Goal: Obtain resource: Download file/media

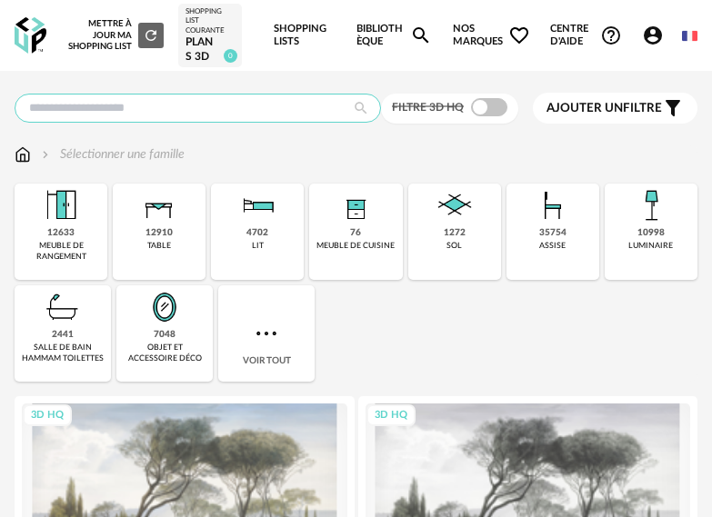
click at [249, 110] on input "text" at bounding box center [198, 108] width 366 height 29
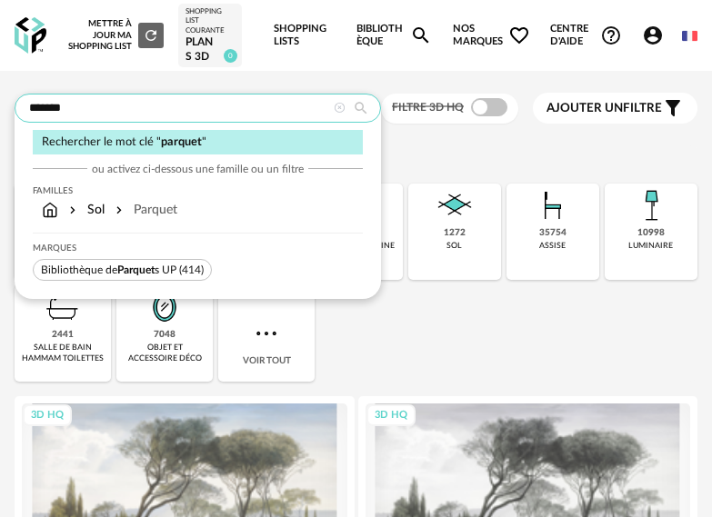
type input "*******"
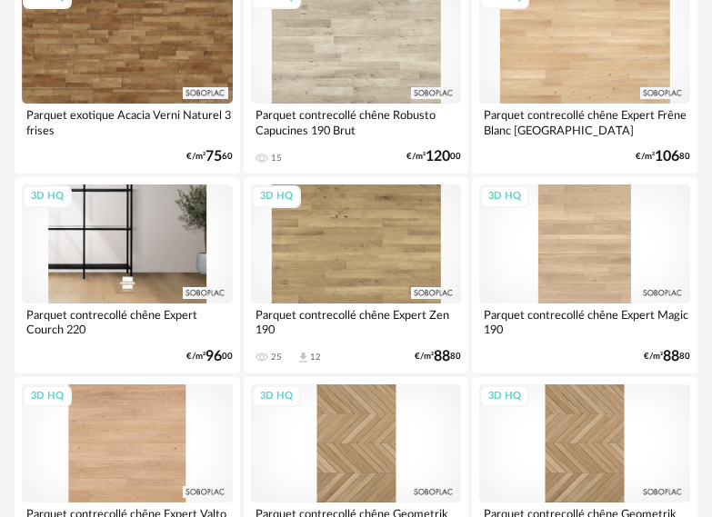
scroll to position [1545, 0]
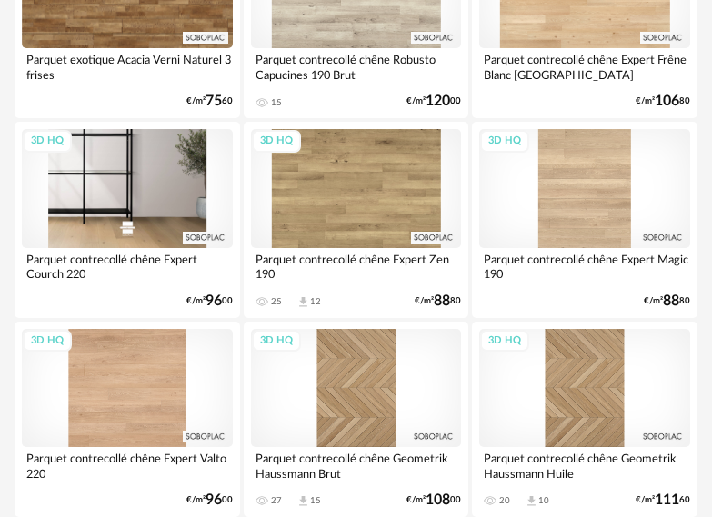
click at [171, 205] on div "3D HQ" at bounding box center [127, 188] width 211 height 118
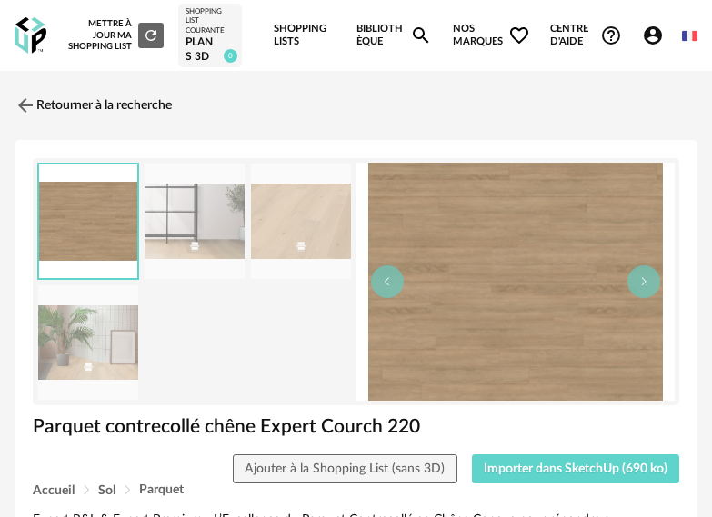
click at [226, 243] on img at bounding box center [195, 221] width 100 height 115
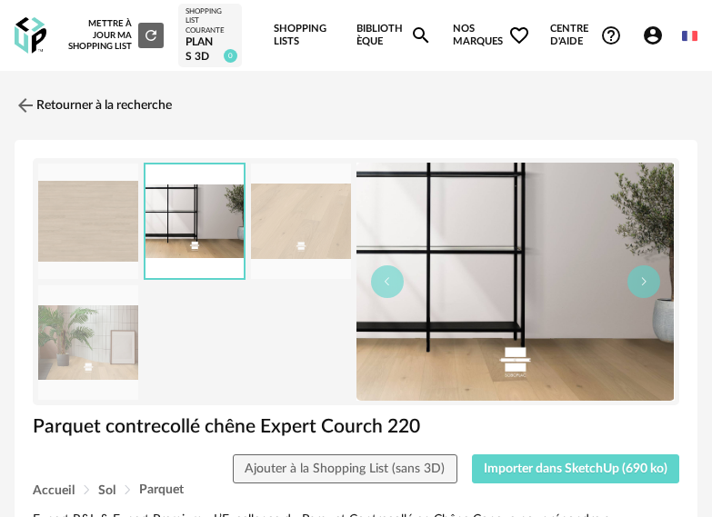
click at [263, 233] on img at bounding box center [301, 221] width 100 height 115
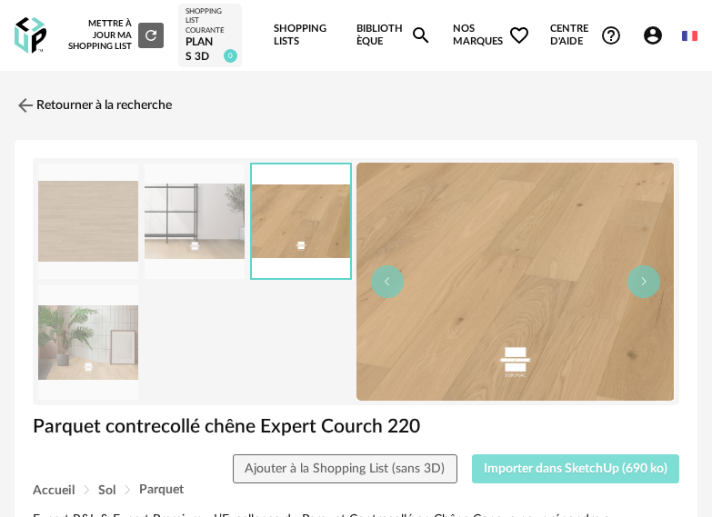
click at [549, 467] on span "Importer dans SketchUp (690 ko)" at bounding box center [576, 469] width 184 height 13
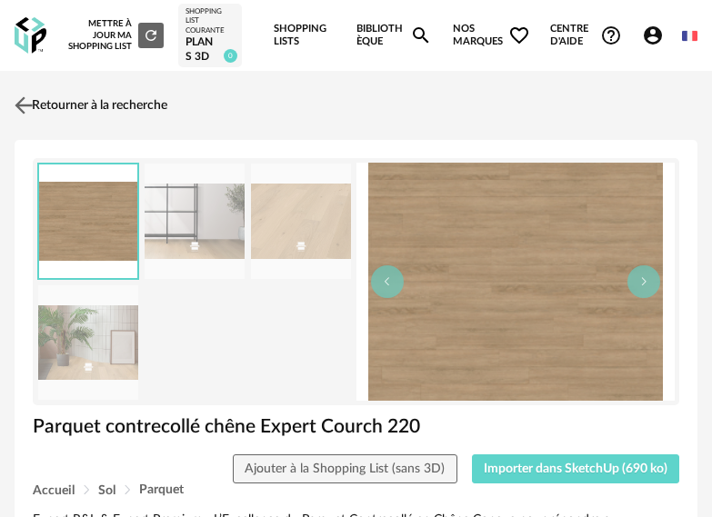
click at [78, 109] on link "Retourner à la recherche" at bounding box center [88, 105] width 157 height 40
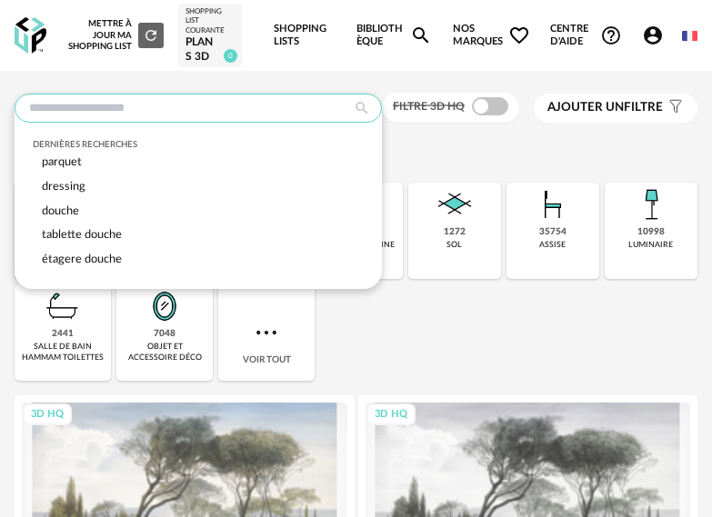
click at [79, 110] on input "text" at bounding box center [198, 108] width 367 height 29
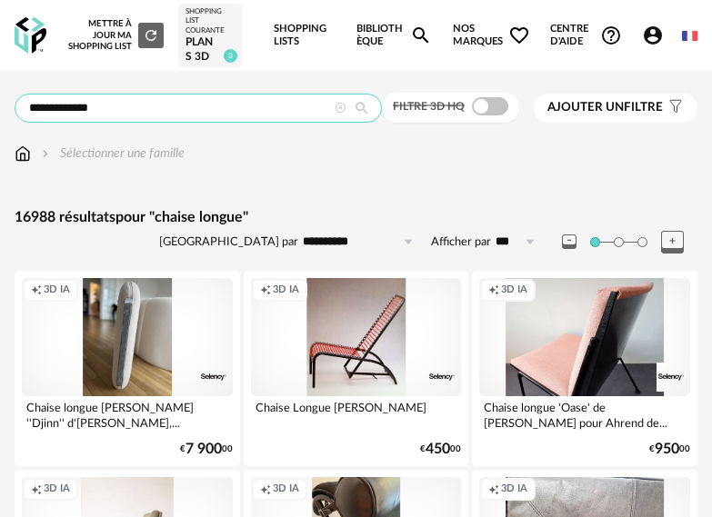
drag, startPoint x: 123, startPoint y: 104, endPoint x: 7, endPoint y: 108, distance: 115.5
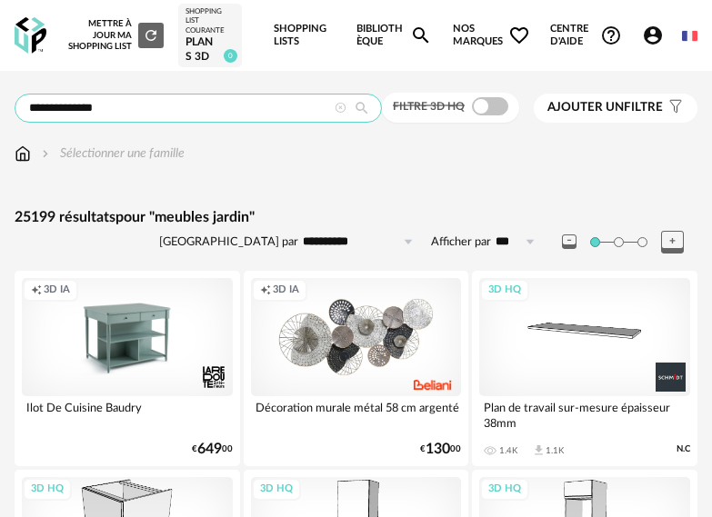
drag, startPoint x: 116, startPoint y: 106, endPoint x: 7, endPoint y: 100, distance: 109.3
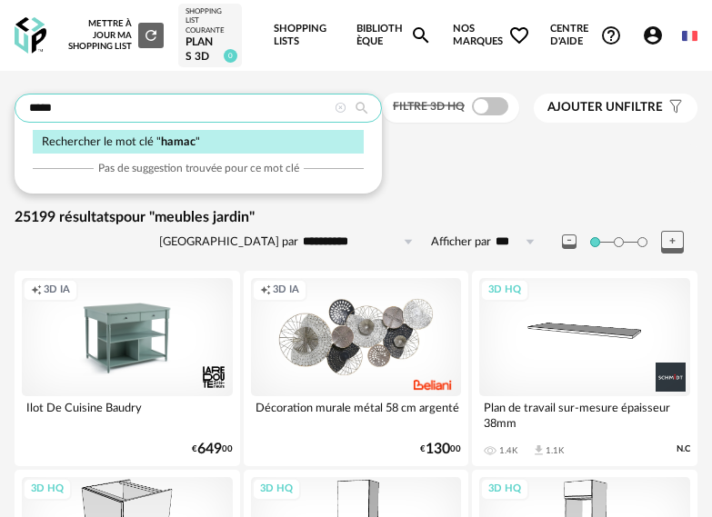
type input "*****"
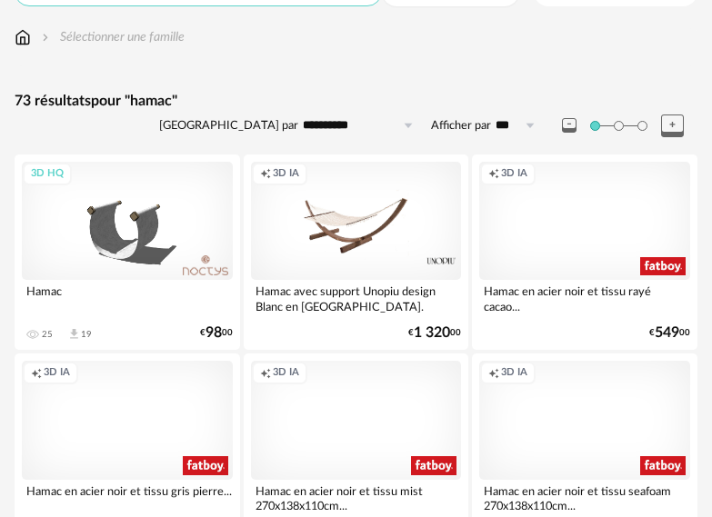
scroll to position [91, 0]
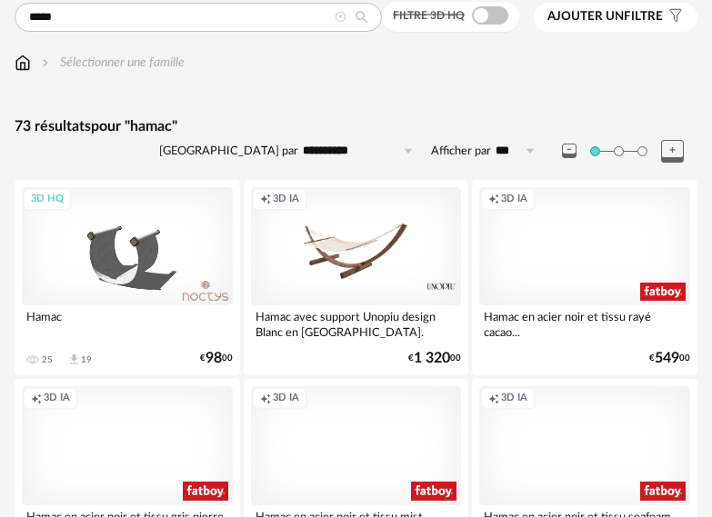
click at [417, 263] on div "Creation icon 3D IA" at bounding box center [356, 246] width 211 height 118
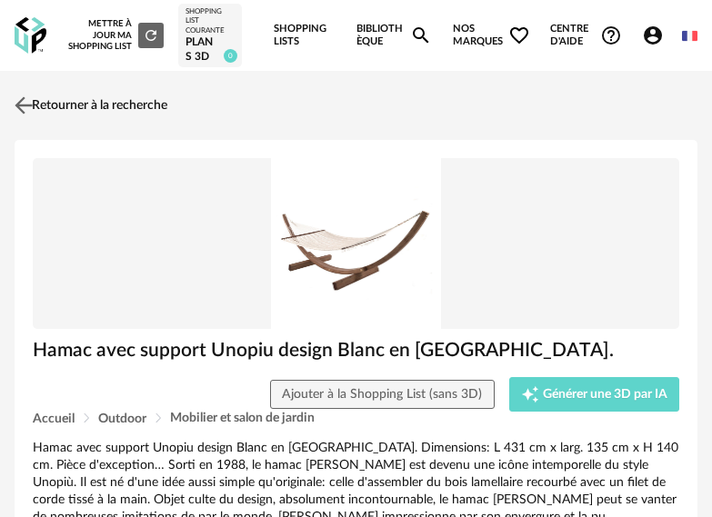
click at [34, 103] on img at bounding box center [24, 106] width 26 height 26
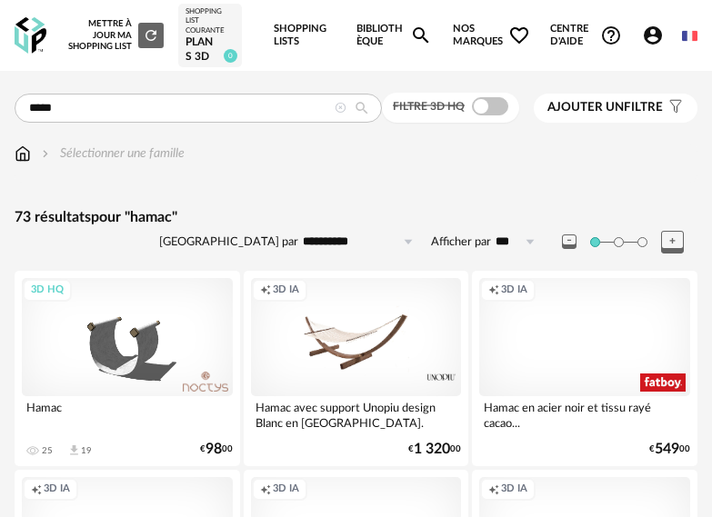
click at [495, 110] on span at bounding box center [490, 106] width 36 height 18
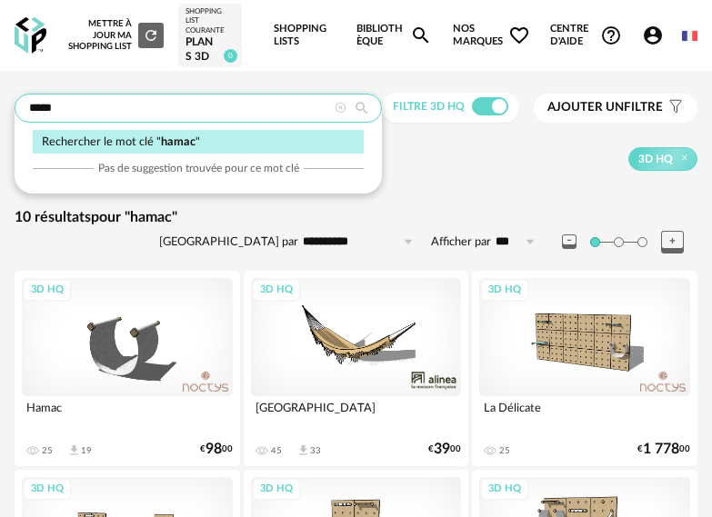
drag, startPoint x: 76, startPoint y: 112, endPoint x: -5, endPoint y: 105, distance: 82.1
type input "**********"
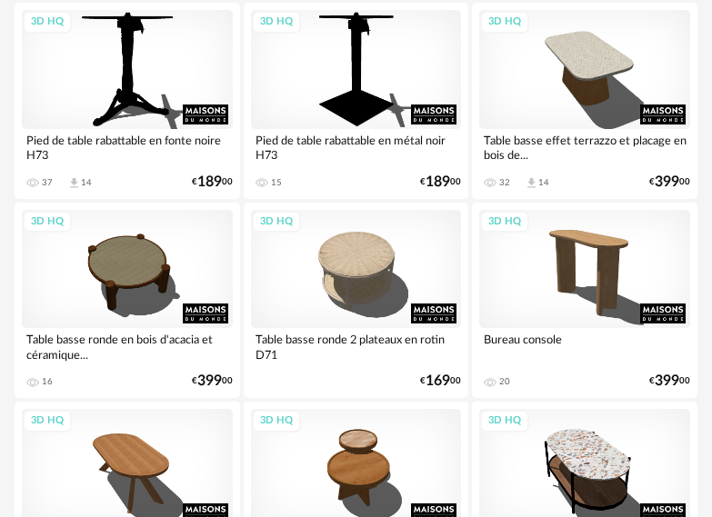
scroll to position [455, 0]
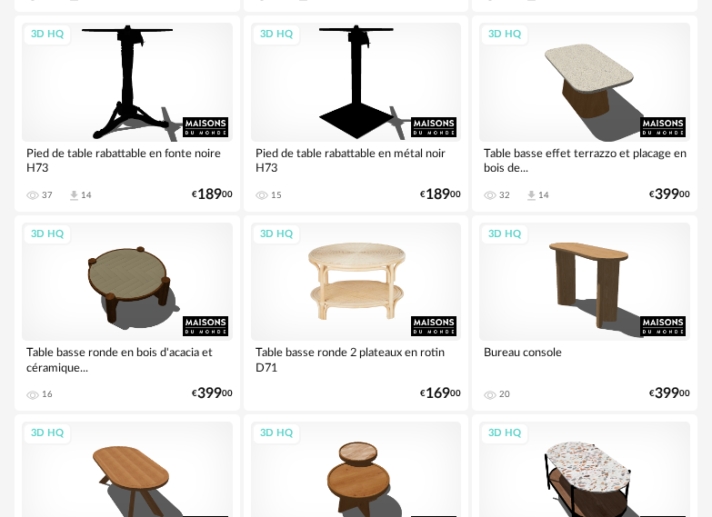
click at [376, 303] on div "3D HQ" at bounding box center [356, 282] width 211 height 118
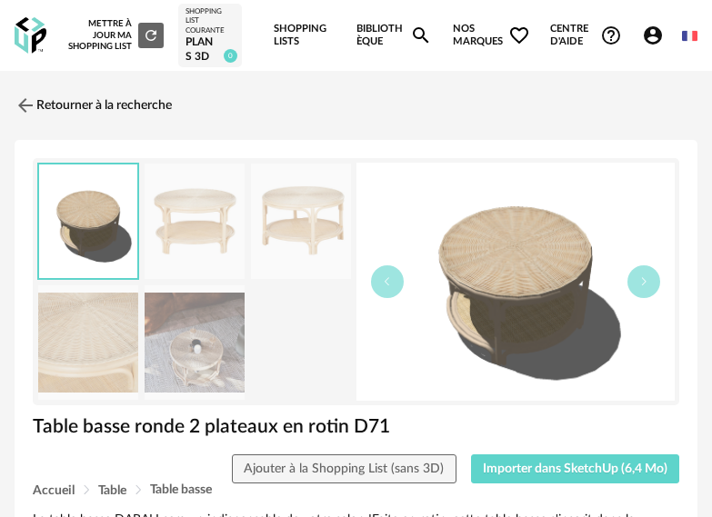
click at [66, 361] on img at bounding box center [88, 342] width 100 height 115
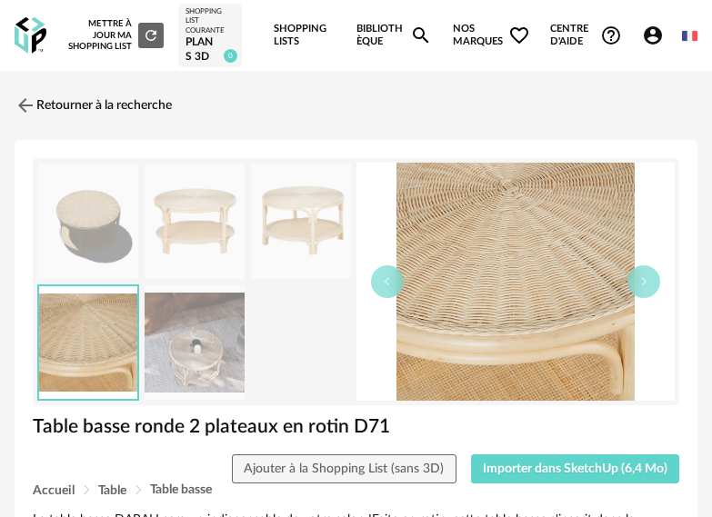
click at [225, 347] on img at bounding box center [195, 342] width 100 height 115
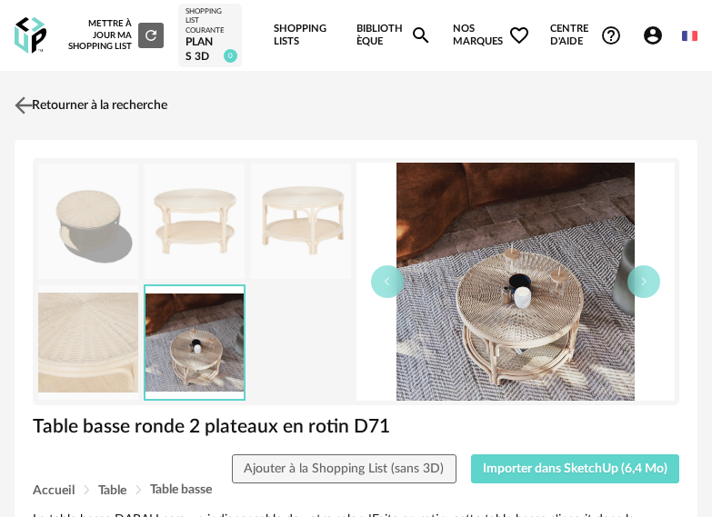
click at [133, 108] on link "Retourner à la recherche" at bounding box center [88, 105] width 157 height 40
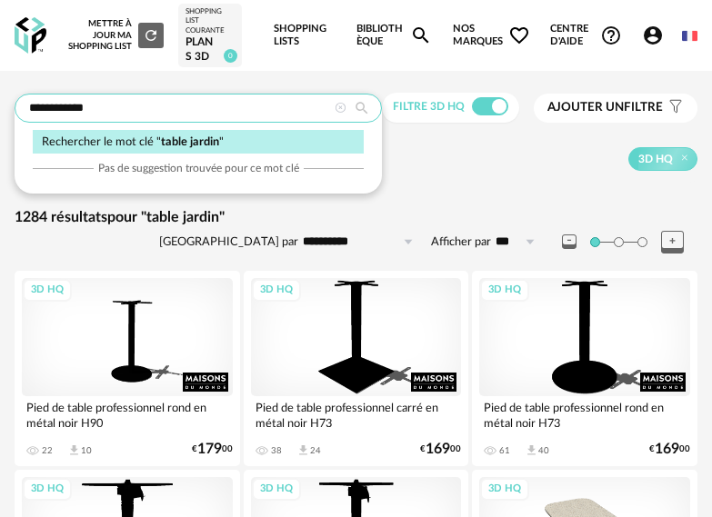
drag, startPoint x: 96, startPoint y: 106, endPoint x: -12, endPoint y: 105, distance: 108.2
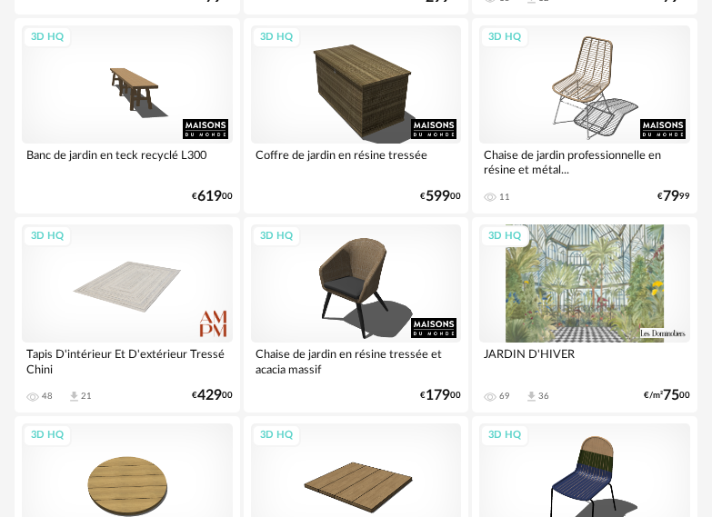
scroll to position [102, 0]
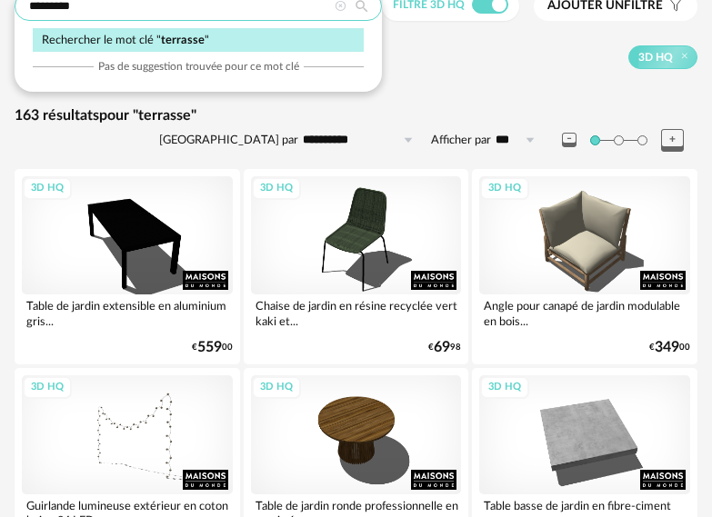
type input "********"
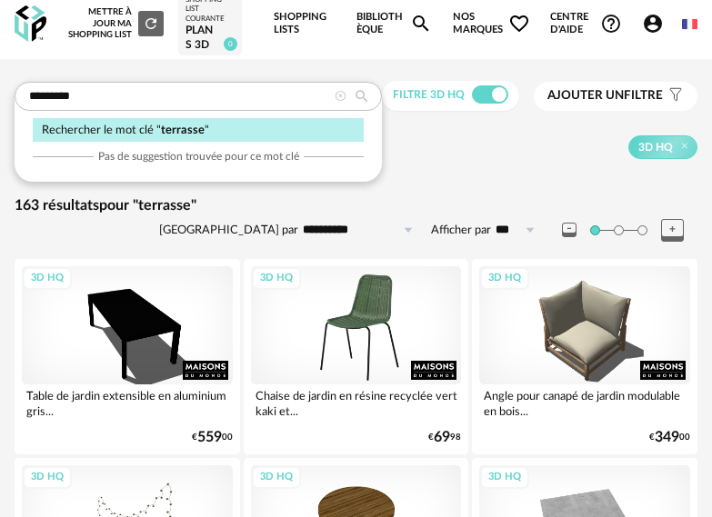
scroll to position [0, 0]
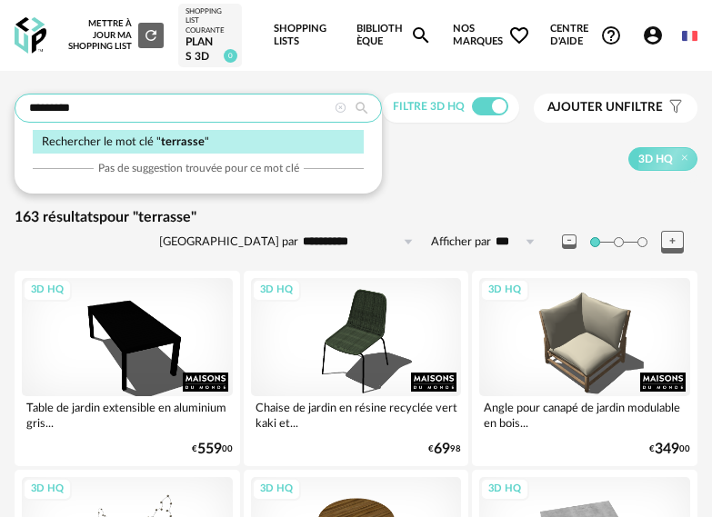
click at [29, 105] on input "********" at bounding box center [198, 108] width 367 height 29
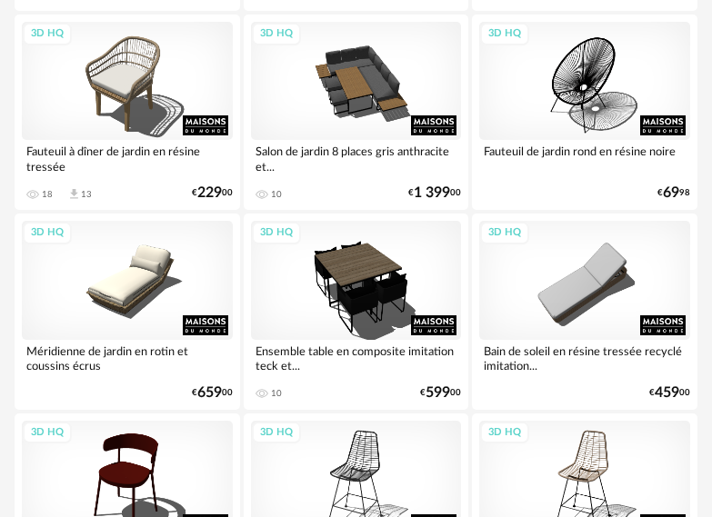
scroll to position [1454, 0]
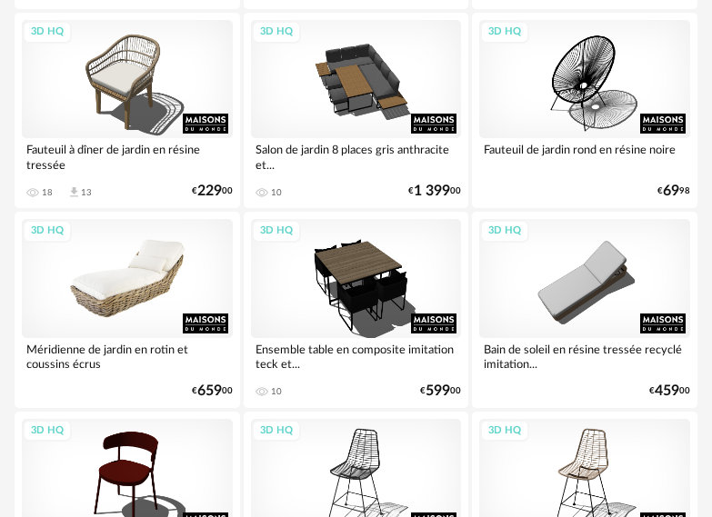
click at [146, 296] on div "3D HQ" at bounding box center [127, 278] width 211 height 118
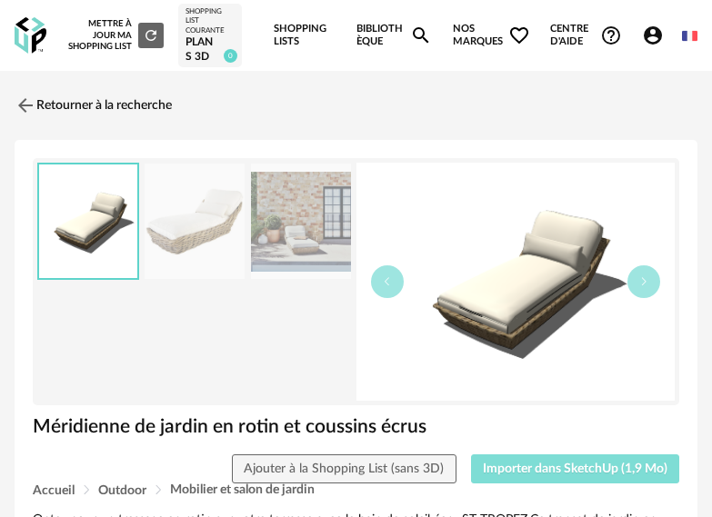
click at [589, 468] on span "Importer dans SketchUp (1,9 Mo)" at bounding box center [575, 469] width 185 height 13
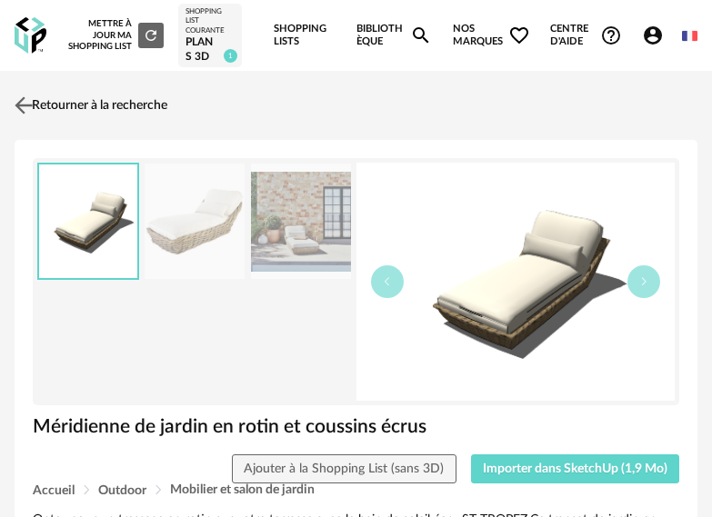
click at [82, 106] on link "Retourner à la recherche" at bounding box center [88, 105] width 157 height 40
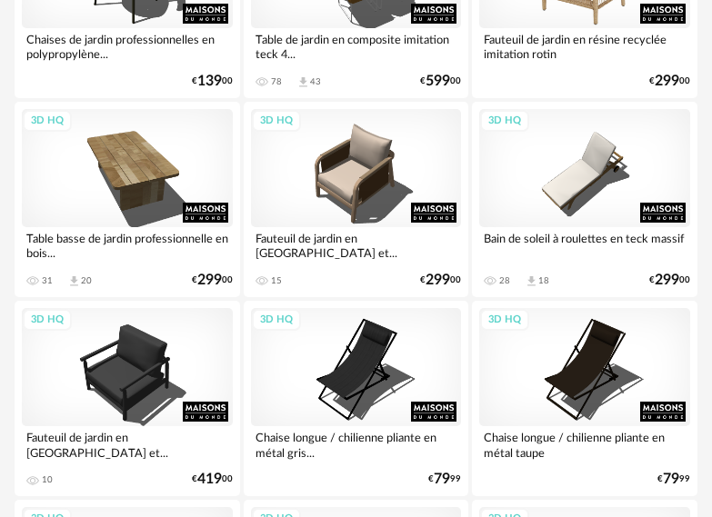
scroll to position [2363, 0]
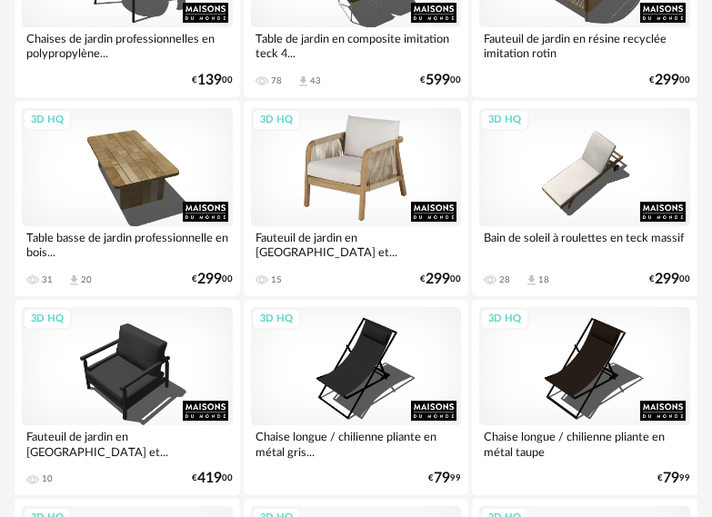
click at [404, 168] on div "3D HQ" at bounding box center [356, 167] width 211 height 118
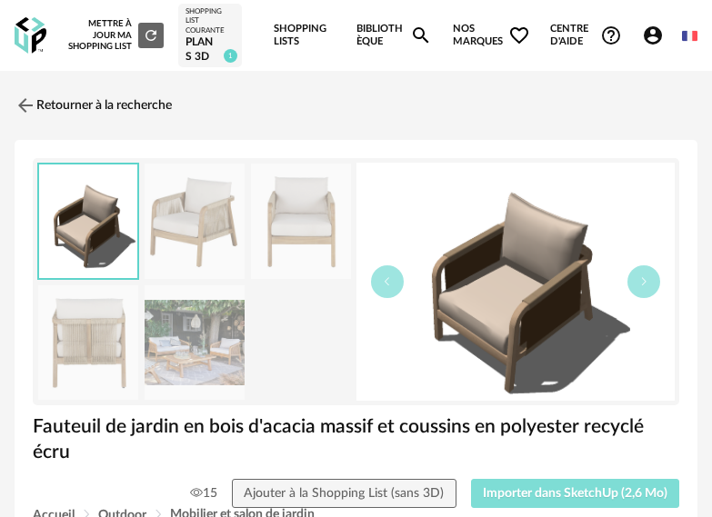
click at [560, 494] on span "Importer dans SketchUp (2,6 Mo)" at bounding box center [575, 493] width 185 height 13
click at [573, 487] on span "Importer dans SketchUp (2,6 Mo)" at bounding box center [575, 493] width 185 height 13
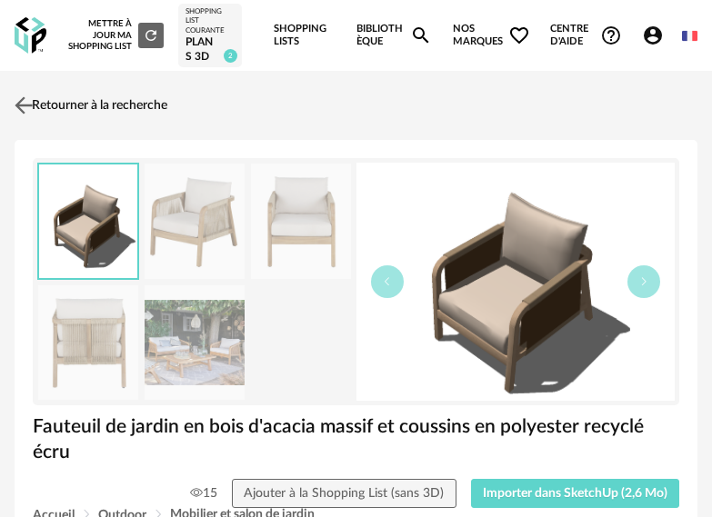
click at [88, 107] on link "Retourner à la recherche" at bounding box center [88, 105] width 157 height 40
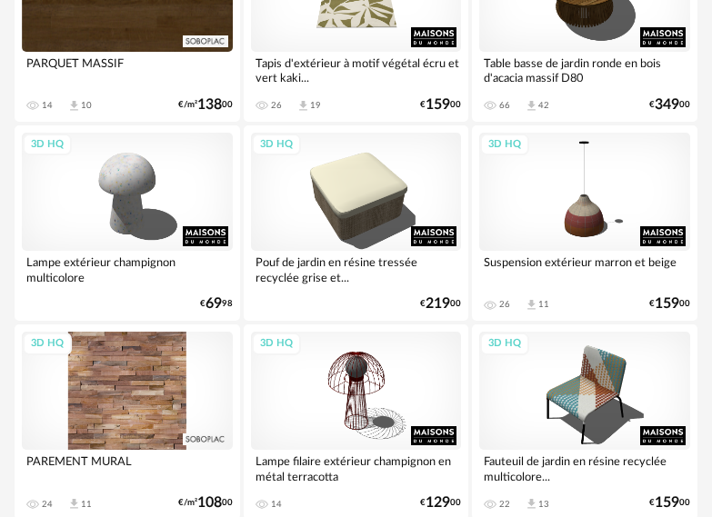
scroll to position [3182, 0]
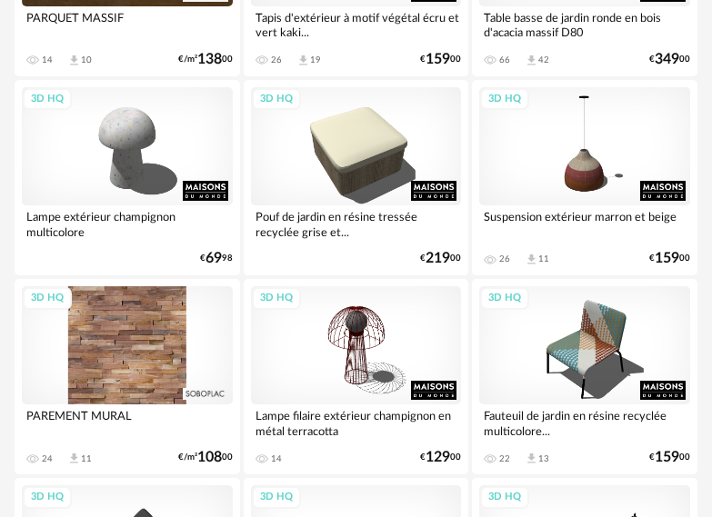
click at [423, 207] on div "Pouf de jardin en résine tressée recyclée grise et..." at bounding box center [356, 223] width 211 height 36
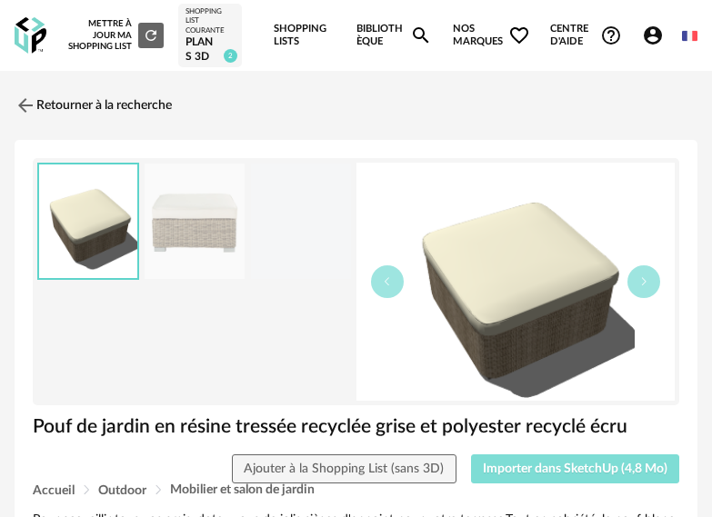
click at [542, 473] on span "Importer dans SketchUp (4,8 Mo)" at bounding box center [575, 469] width 185 height 13
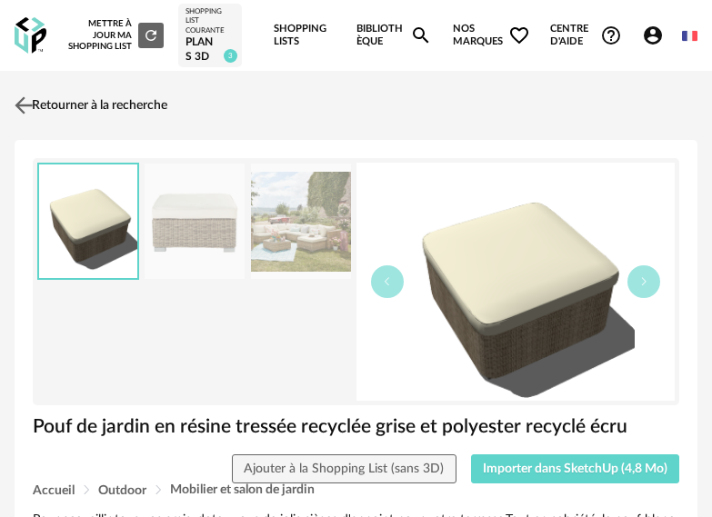
click at [104, 104] on link "Retourner à la recherche" at bounding box center [88, 105] width 157 height 40
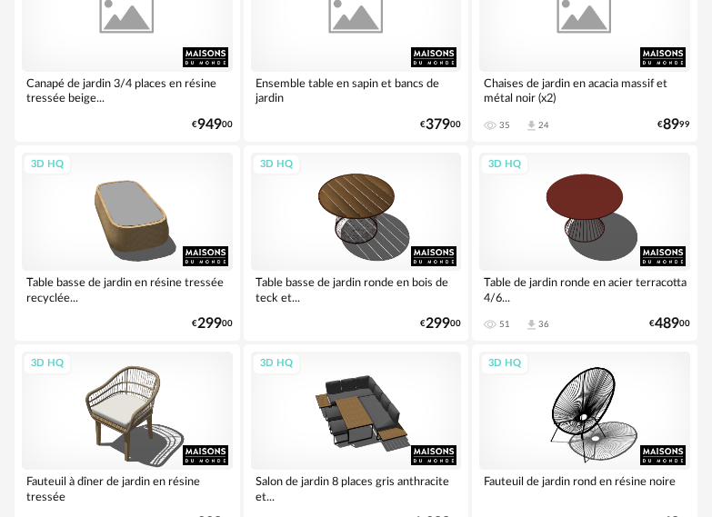
scroll to position [1054, 0]
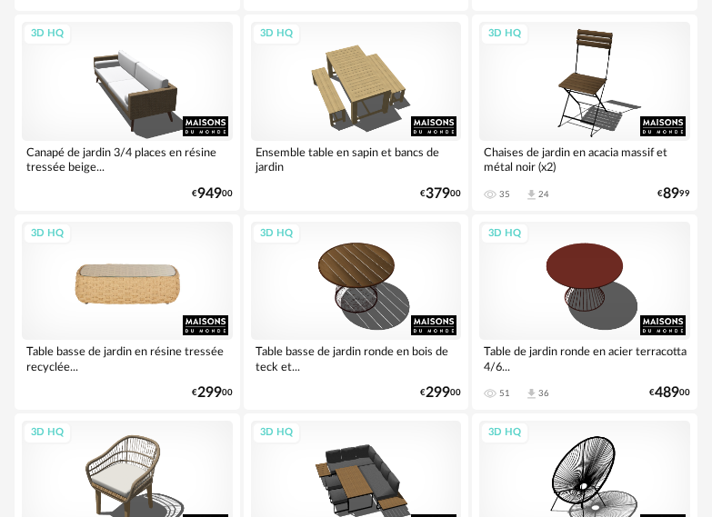
click at [183, 323] on div "3D HQ" at bounding box center [127, 281] width 211 height 118
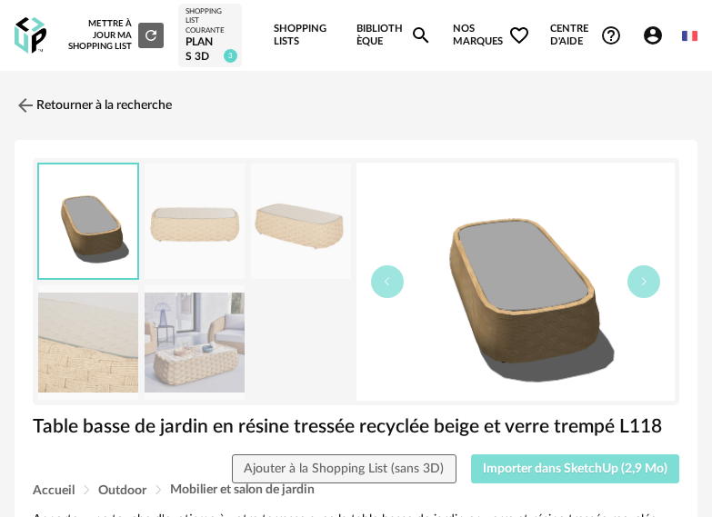
click at [552, 473] on span "Importer dans SketchUp (2,9 Mo)" at bounding box center [575, 469] width 185 height 13
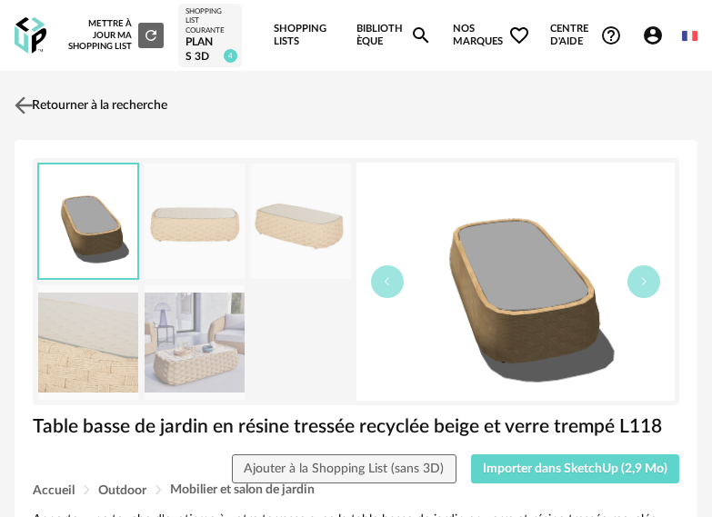
click at [78, 107] on link "Retourner à la recherche" at bounding box center [88, 105] width 157 height 40
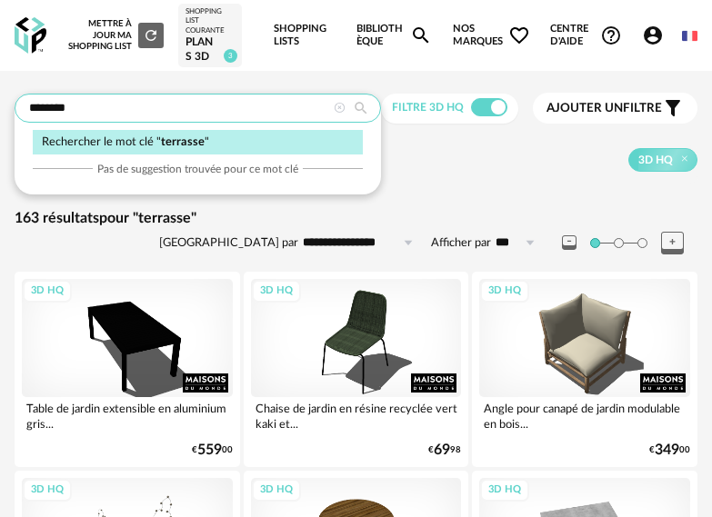
drag, startPoint x: 95, startPoint y: 103, endPoint x: -21, endPoint y: 117, distance: 116.4
type input "**********"
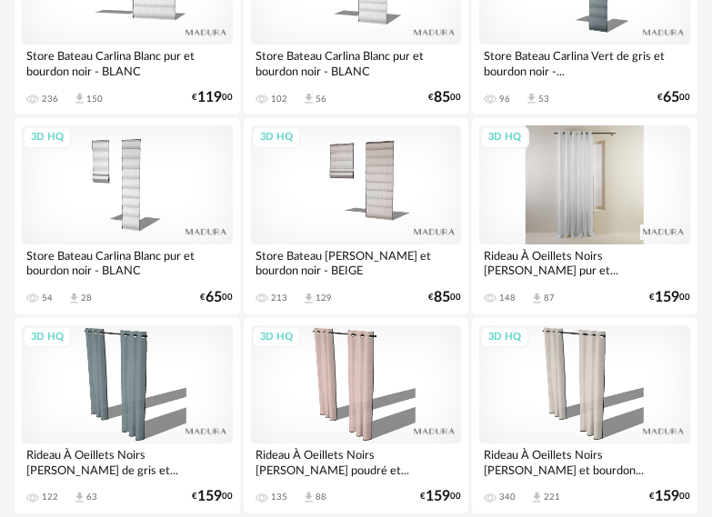
scroll to position [1000, 0]
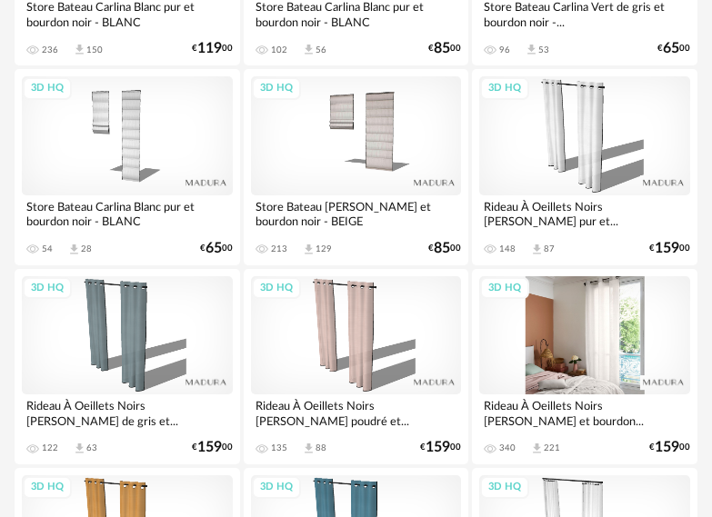
click at [590, 343] on div "3D HQ" at bounding box center [584, 335] width 211 height 118
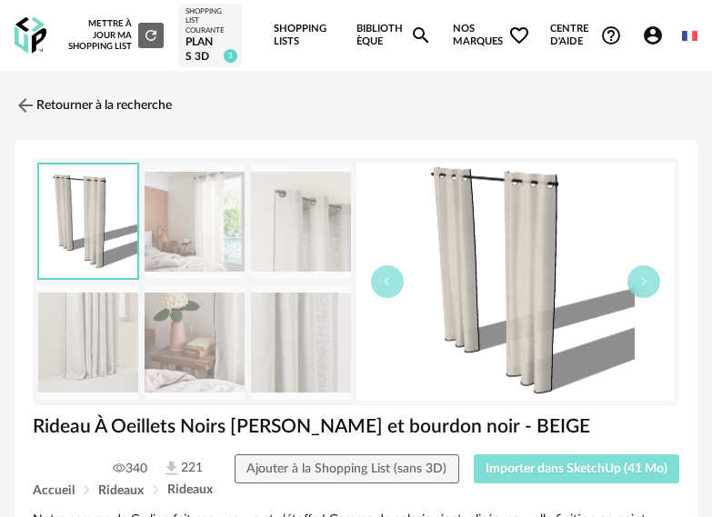
click at [563, 475] on button "Importer dans SketchUp (41 Mo)" at bounding box center [577, 469] width 206 height 29
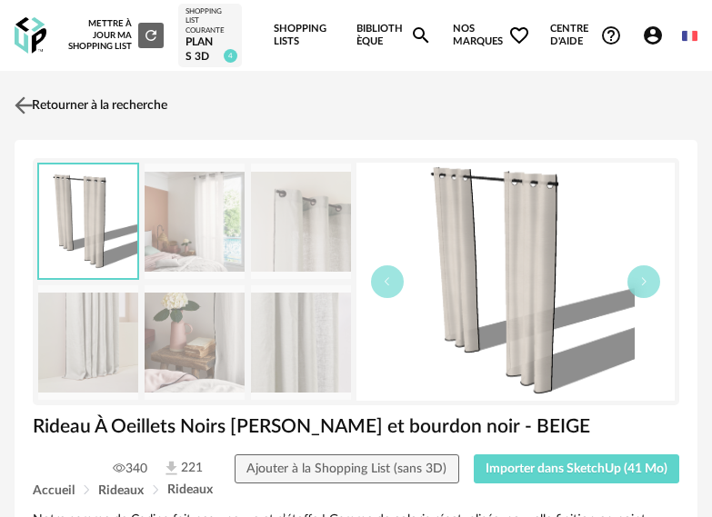
click at [120, 105] on link "Retourner à la recherche" at bounding box center [88, 105] width 157 height 40
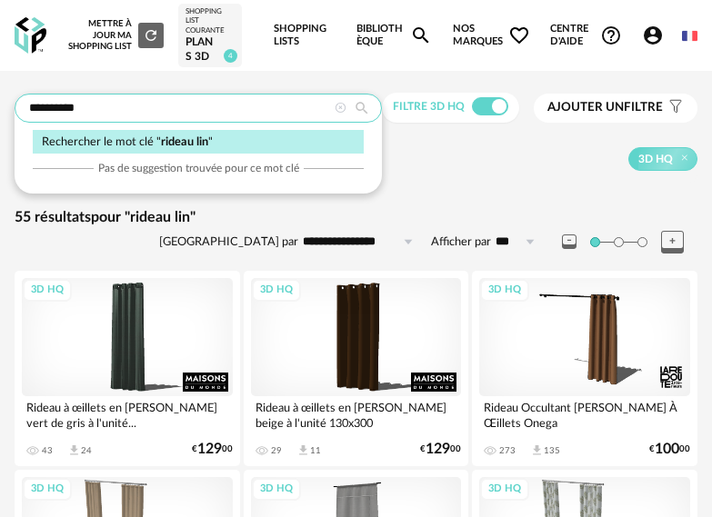
drag, startPoint x: 115, startPoint y: 107, endPoint x: -37, endPoint y: 120, distance: 152.3
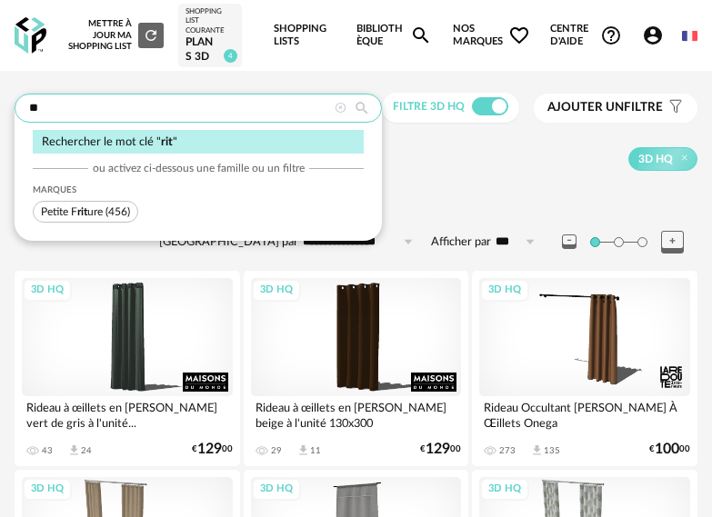
type input "*"
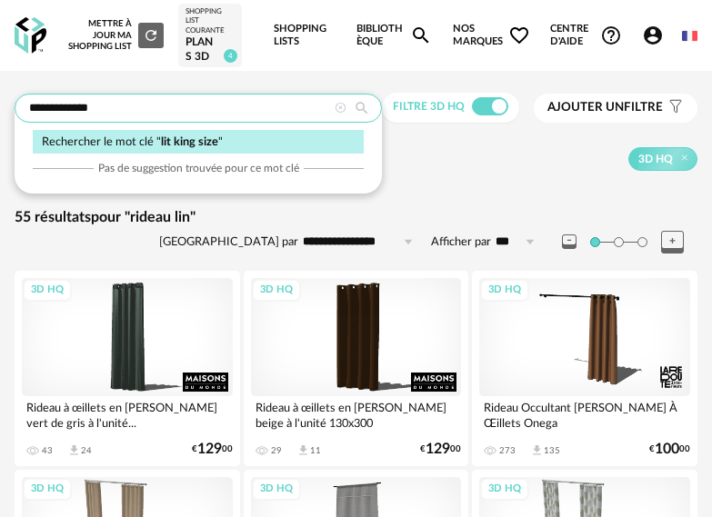
type input "**********"
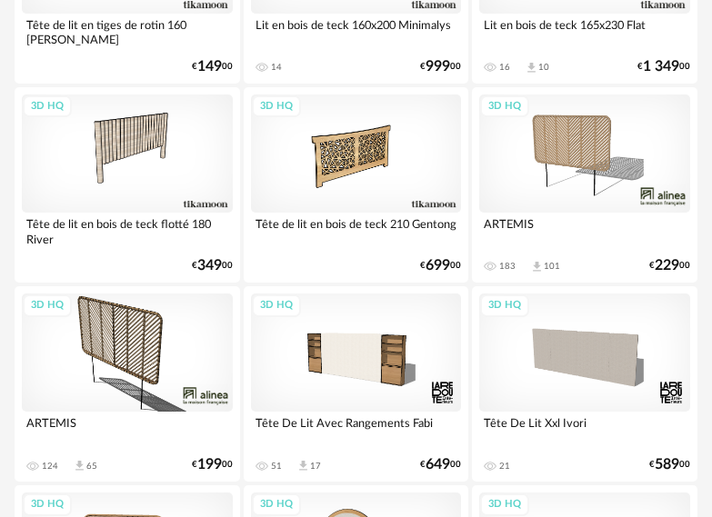
scroll to position [1182, 0]
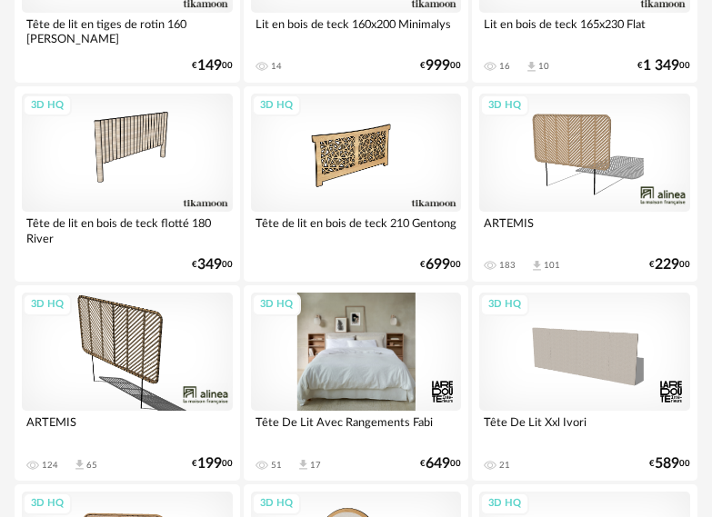
click at [390, 353] on div "3D HQ" at bounding box center [356, 352] width 211 height 118
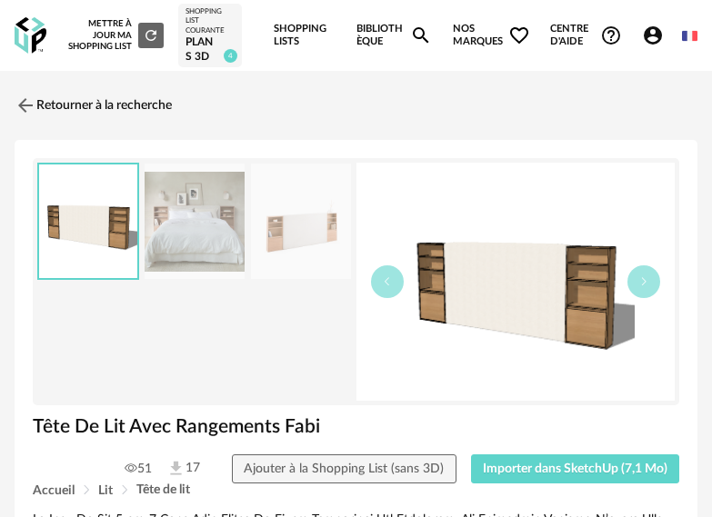
click at [208, 236] on img at bounding box center [195, 221] width 100 height 115
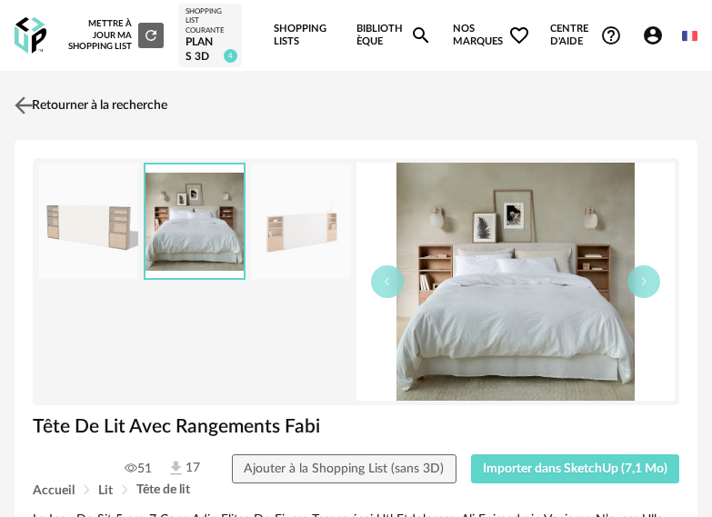
click at [55, 108] on link "Retourner à la recherche" at bounding box center [88, 105] width 157 height 40
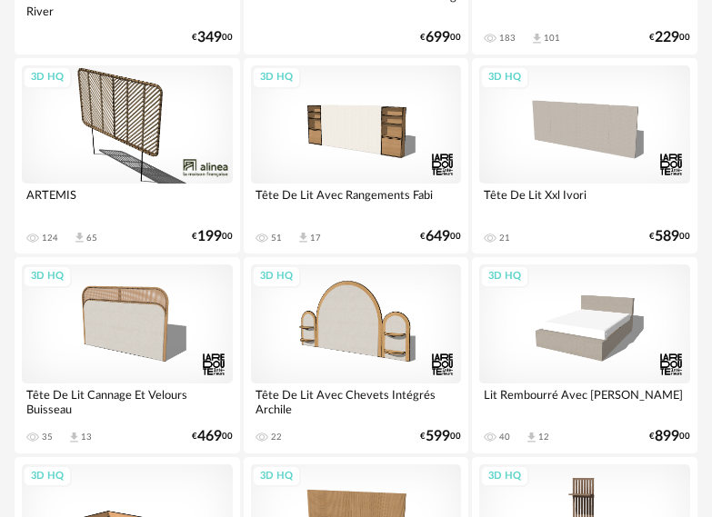
scroll to position [1454, 0]
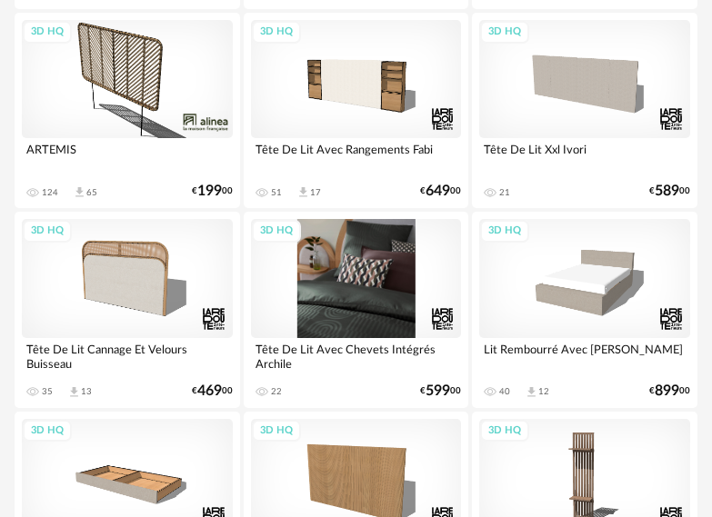
click at [310, 281] on div "3D HQ" at bounding box center [356, 278] width 211 height 118
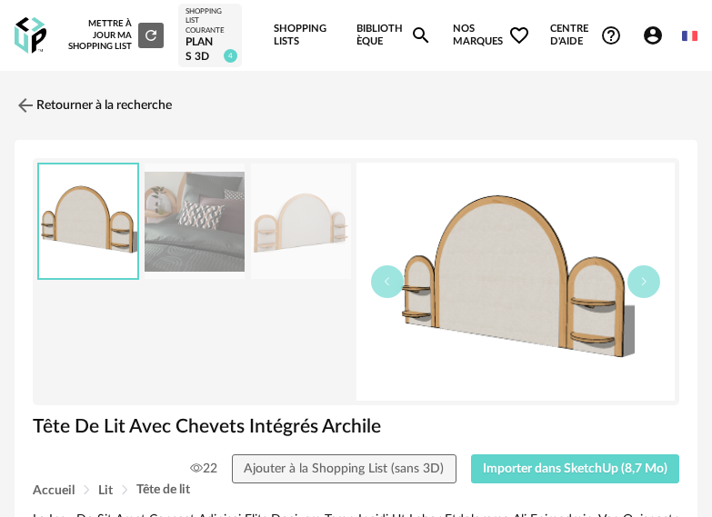
click at [199, 243] on img at bounding box center [195, 221] width 100 height 115
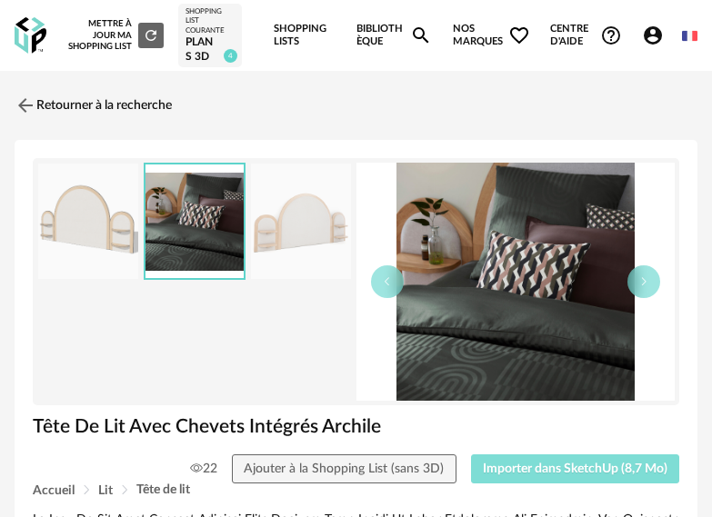
click at [532, 463] on span "Importer dans SketchUp (8,7 Mo)" at bounding box center [575, 469] width 185 height 13
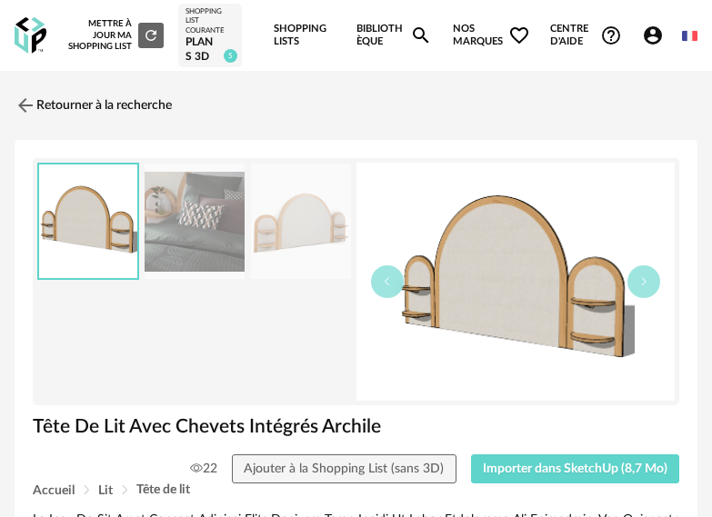
click at [215, 98] on div "Retourner à la recherche" at bounding box center [356, 105] width 683 height 40
click at [125, 96] on link "Retourner à la recherche" at bounding box center [88, 105] width 157 height 40
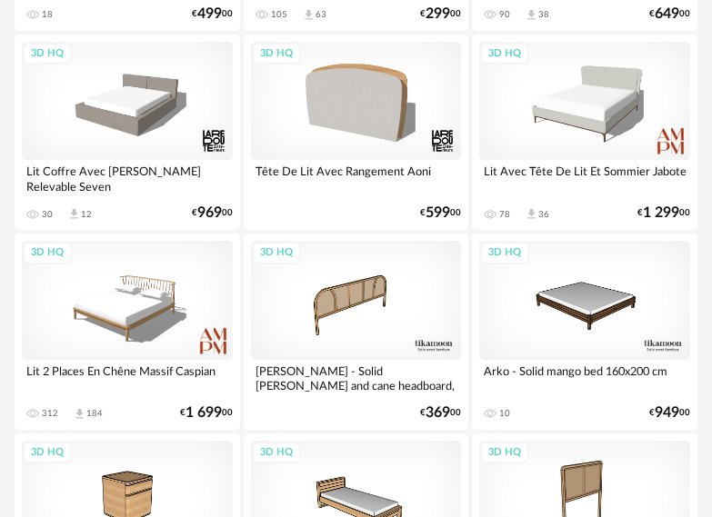
scroll to position [2114, 0]
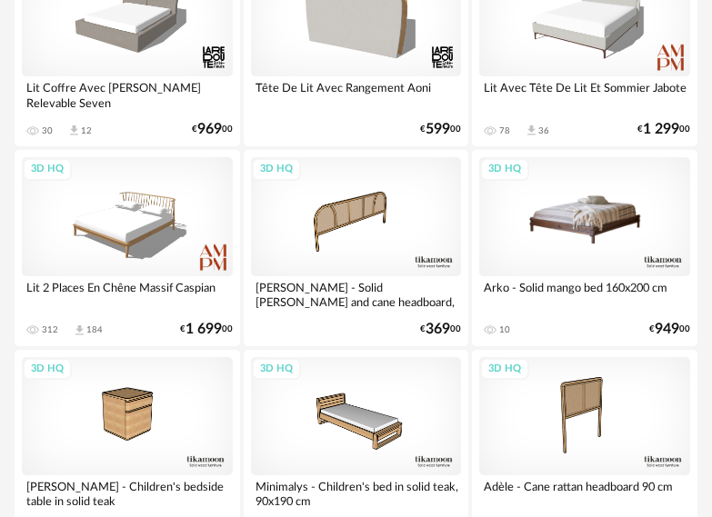
click at [598, 234] on div "3D HQ" at bounding box center [584, 216] width 211 height 118
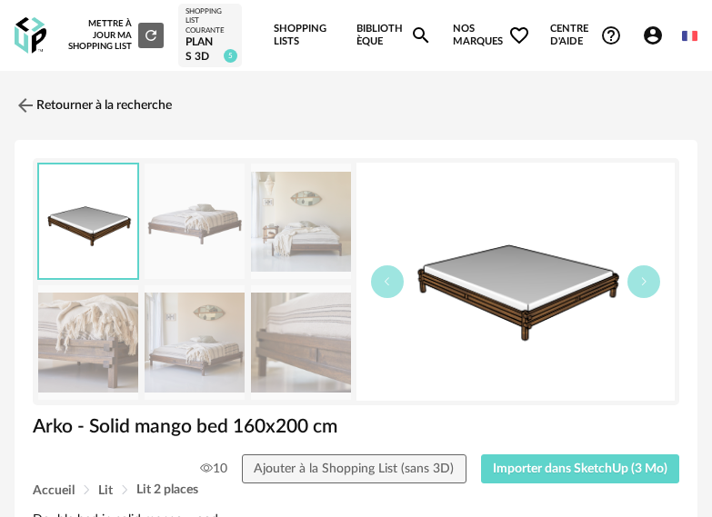
click at [307, 220] on img at bounding box center [301, 221] width 100 height 115
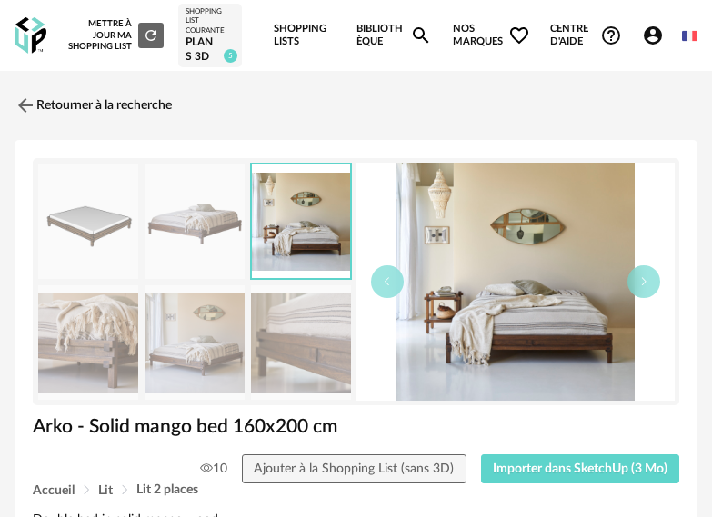
click at [326, 360] on img at bounding box center [301, 342] width 100 height 115
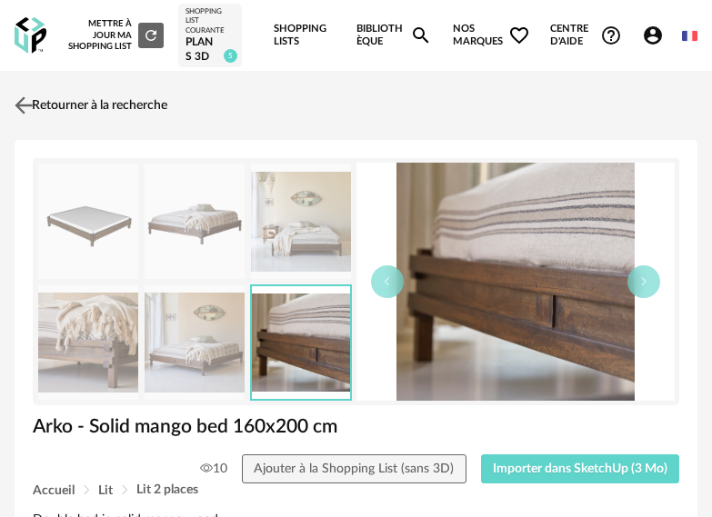
click at [31, 101] on img at bounding box center [24, 106] width 26 height 26
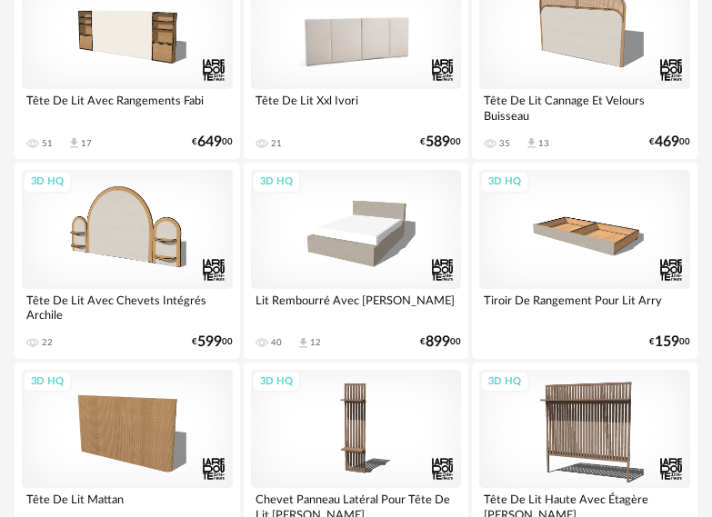
scroll to position [1549, 0]
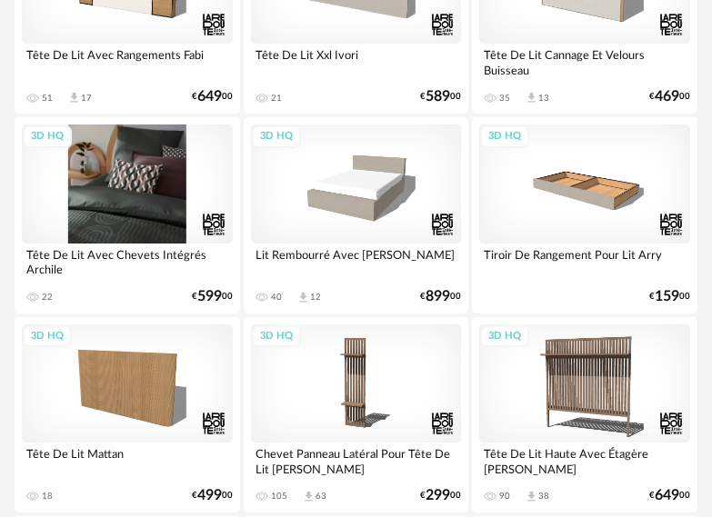
click at [118, 194] on div "3D HQ" at bounding box center [127, 184] width 211 height 118
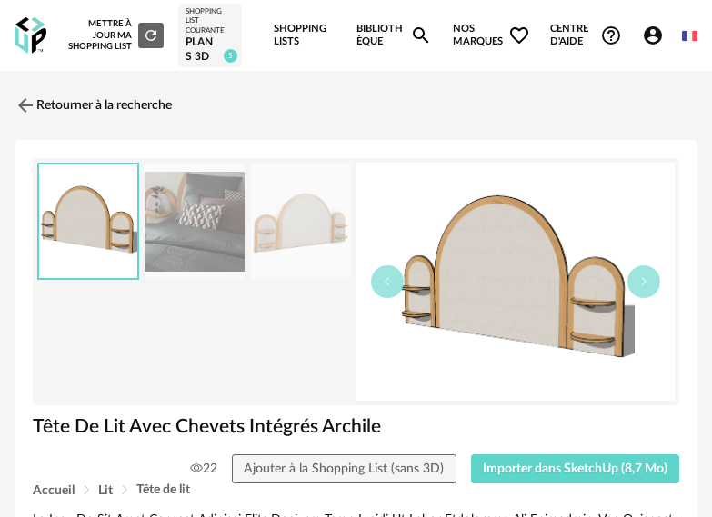
click at [185, 248] on img at bounding box center [195, 221] width 100 height 115
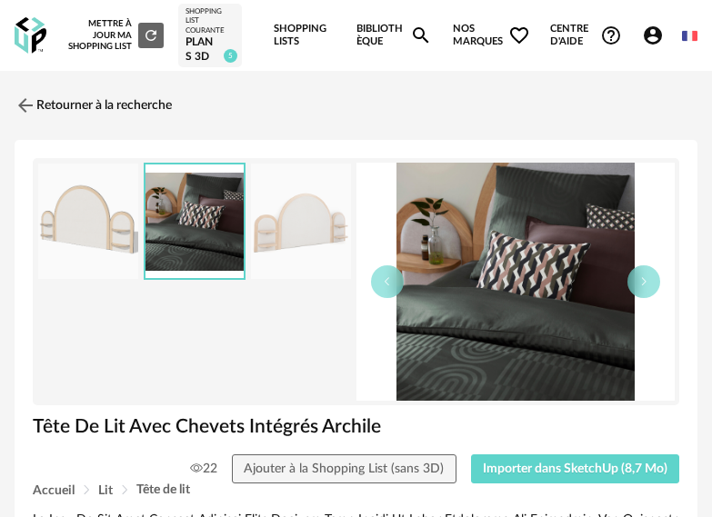
click at [287, 234] on img at bounding box center [301, 221] width 100 height 115
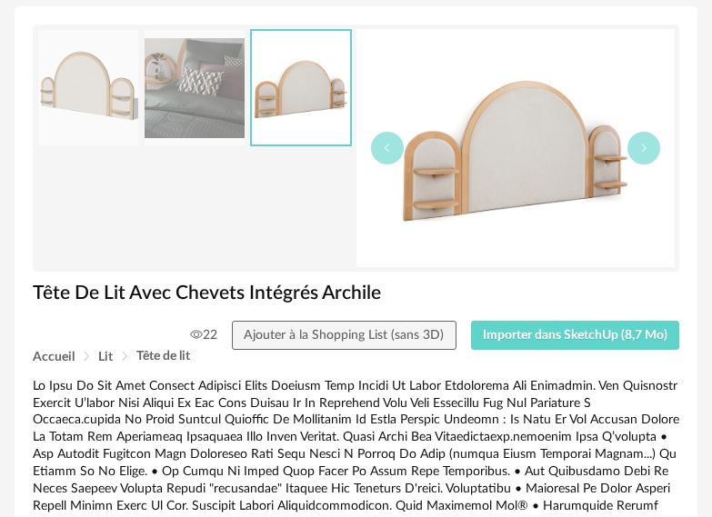
scroll to position [91, 0]
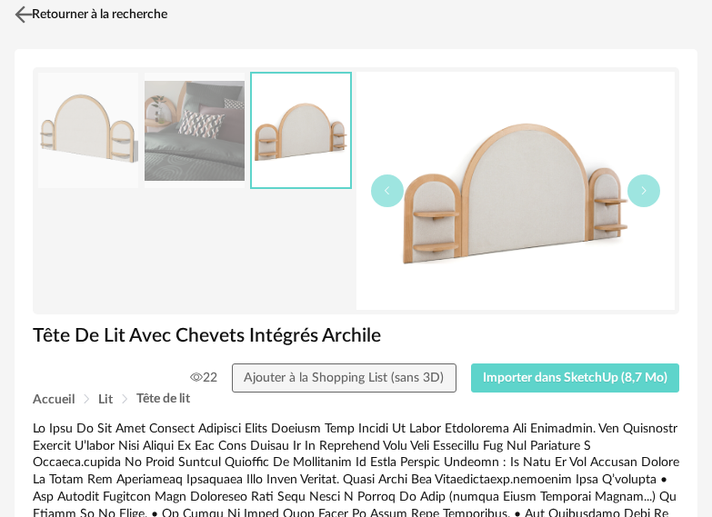
click at [65, 14] on link "Retourner à la recherche" at bounding box center [88, 15] width 157 height 40
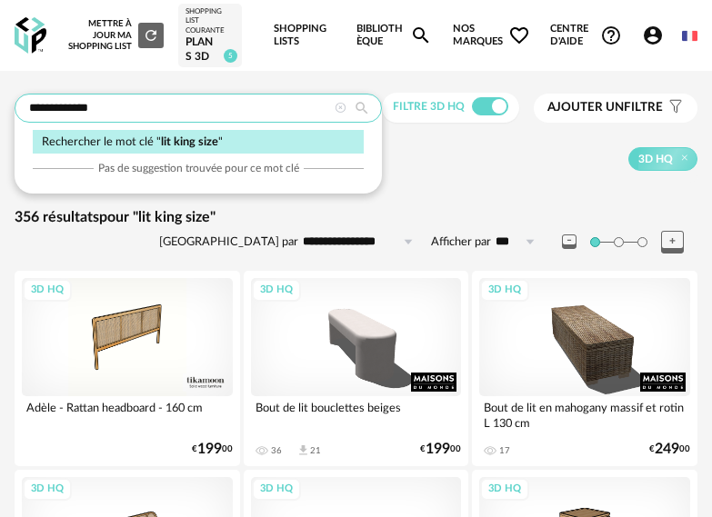
drag, startPoint x: 99, startPoint y: 106, endPoint x: 42, endPoint y: 101, distance: 57.5
click at [42, 101] on input "**********" at bounding box center [198, 108] width 367 height 29
type input "**********"
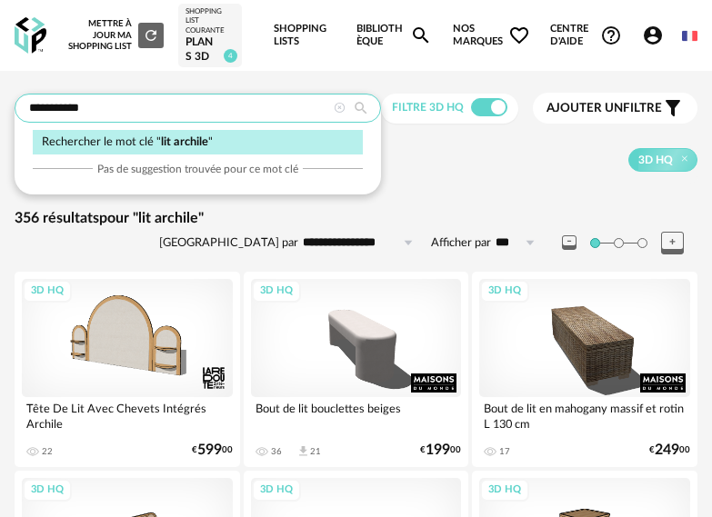
drag, startPoint x: 100, startPoint y: 112, endPoint x: -8, endPoint y: 113, distance: 108.2
type input "**********"
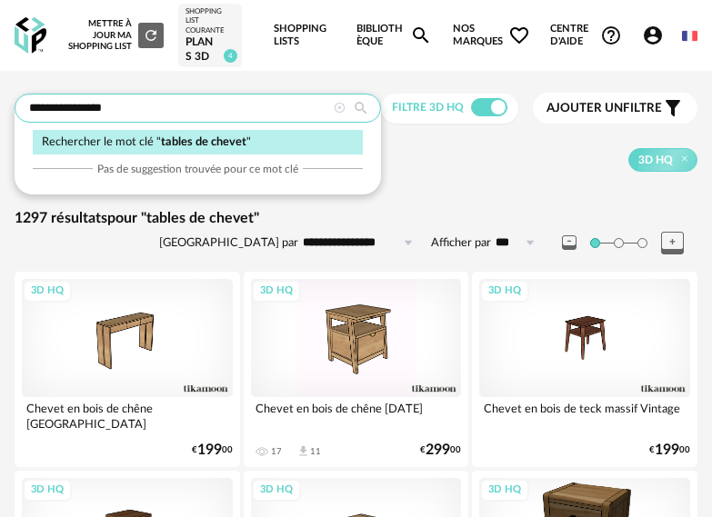
click at [140, 111] on input "**********" at bounding box center [198, 108] width 366 height 29
type input "**********"
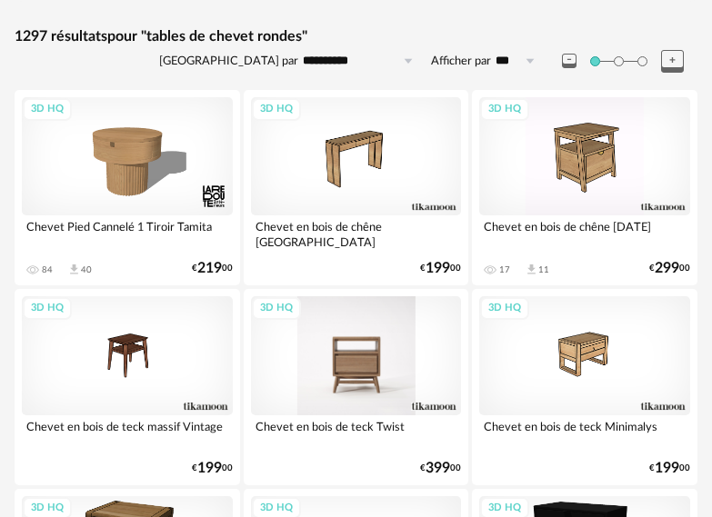
scroll to position [273, 0]
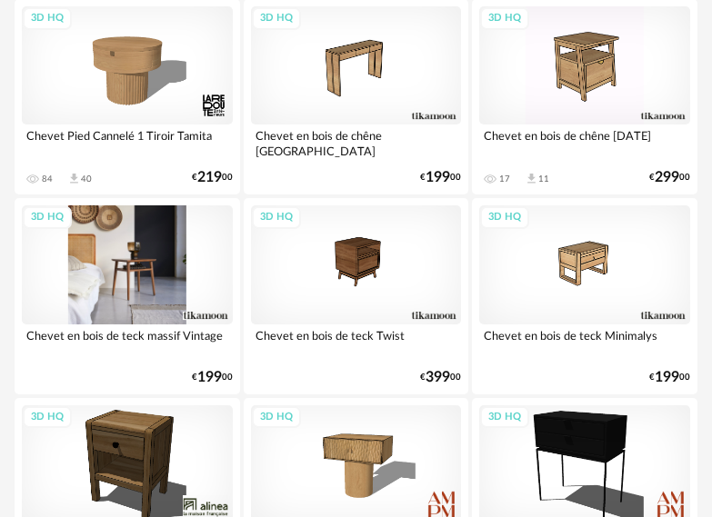
click at [158, 259] on div "3D HQ" at bounding box center [127, 264] width 211 height 118
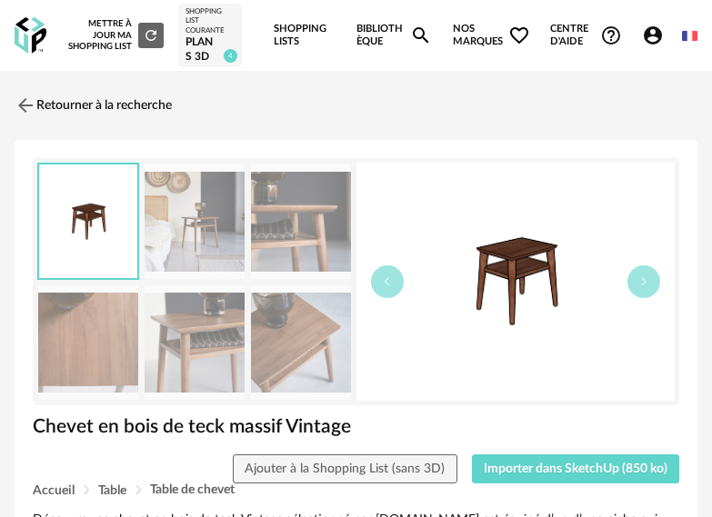
click at [202, 339] on img at bounding box center [195, 342] width 100 height 115
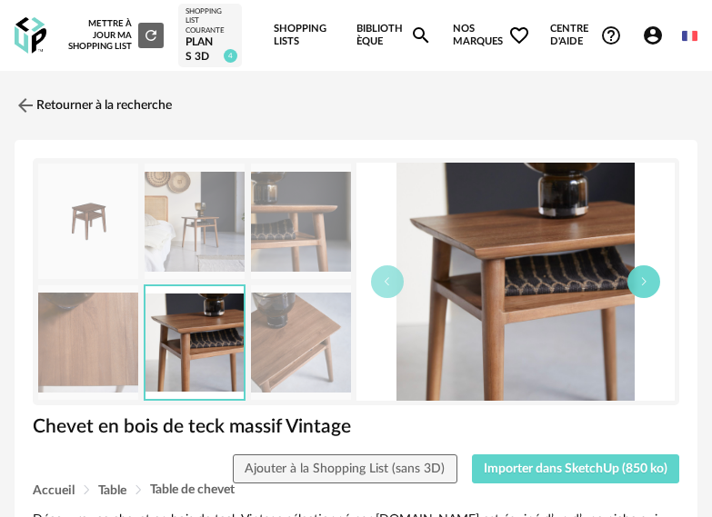
click at [636, 286] on button "button" at bounding box center [643, 281] width 33 height 33
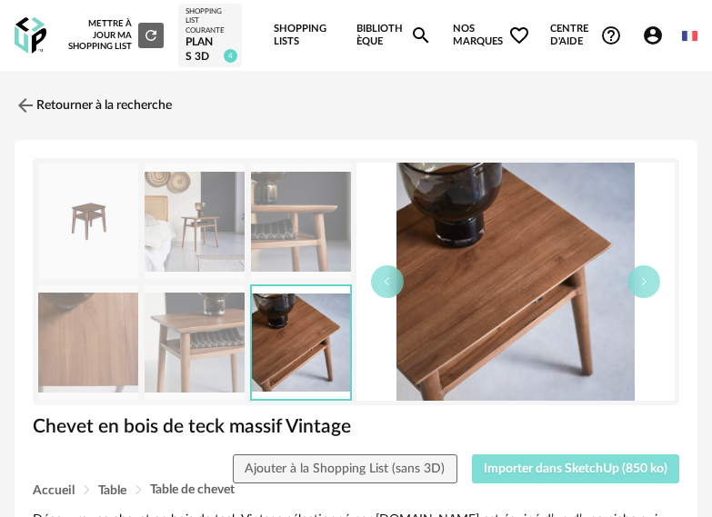
click at [563, 466] on span "Importer dans SketchUp (850 ko)" at bounding box center [576, 469] width 184 height 13
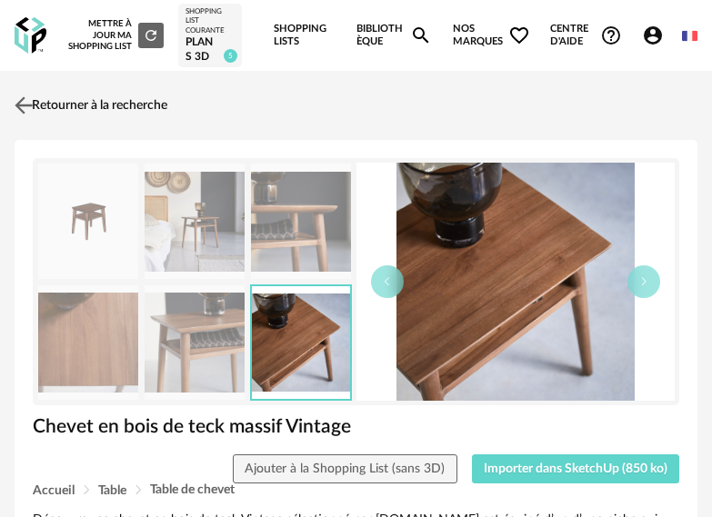
click at [148, 100] on link "Retourner à la recherche" at bounding box center [88, 105] width 157 height 40
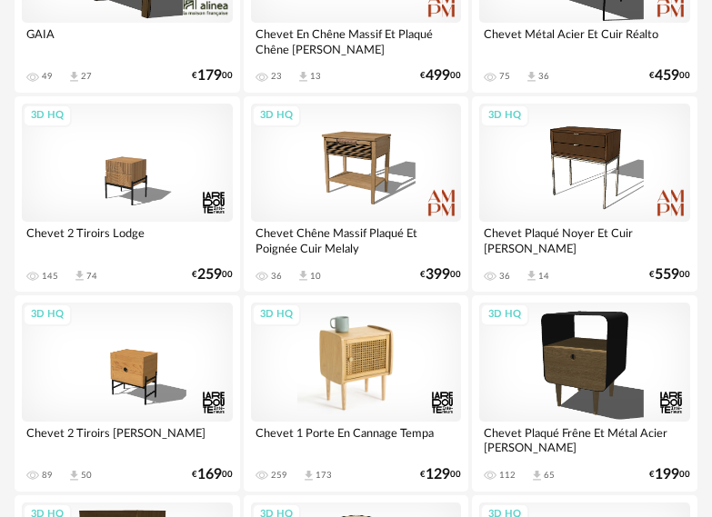
scroll to position [818, 0]
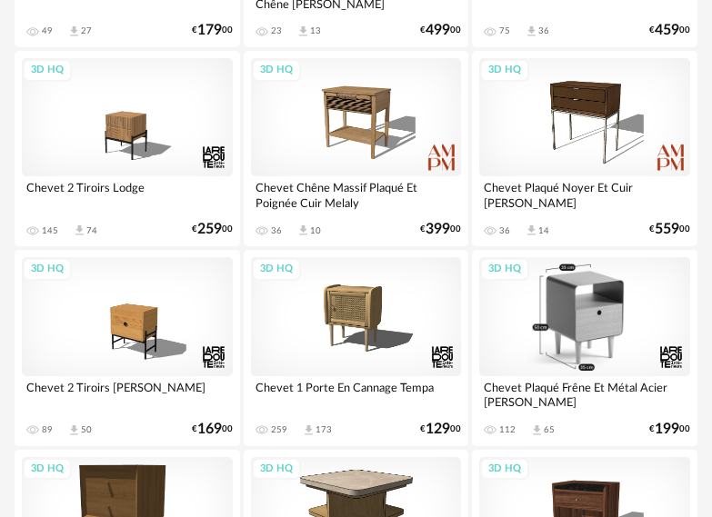
click at [563, 341] on div "3D HQ" at bounding box center [584, 316] width 211 height 118
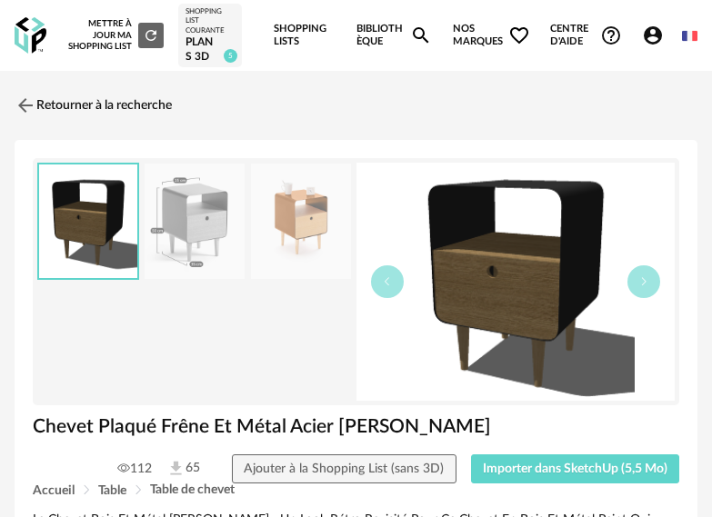
click at [215, 229] on img at bounding box center [195, 221] width 100 height 115
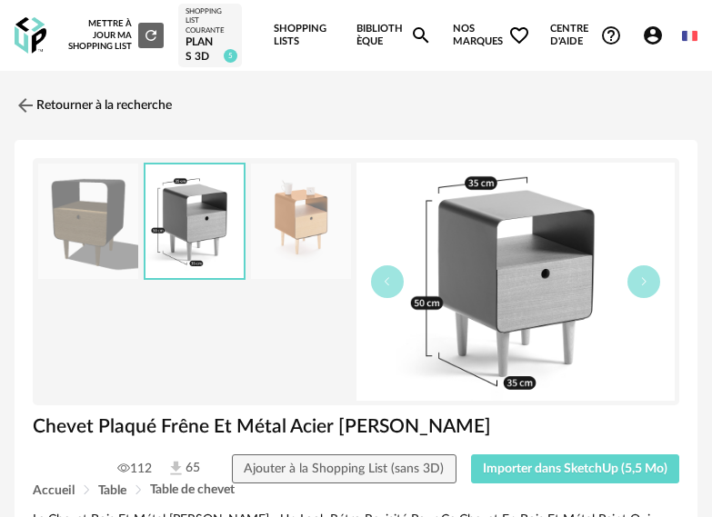
click at [295, 221] on img at bounding box center [301, 221] width 100 height 115
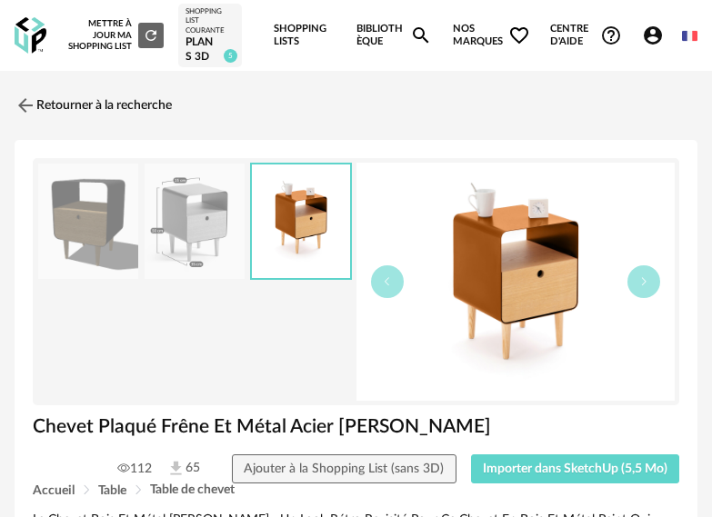
click at [94, 210] on img at bounding box center [88, 221] width 100 height 115
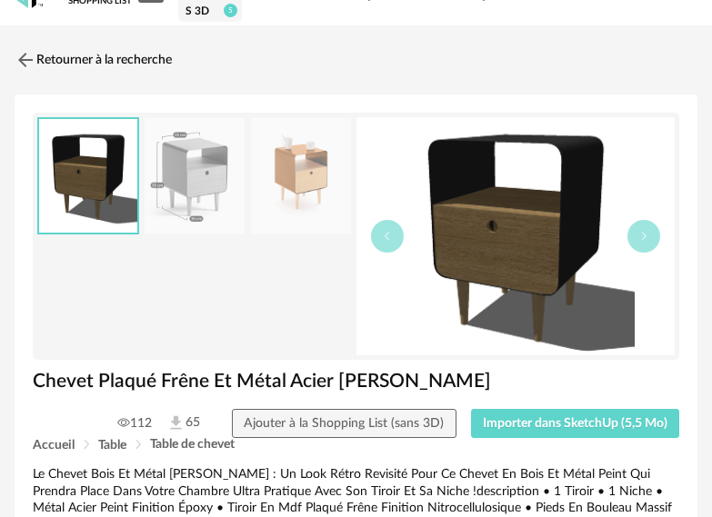
scroll to position [91, 0]
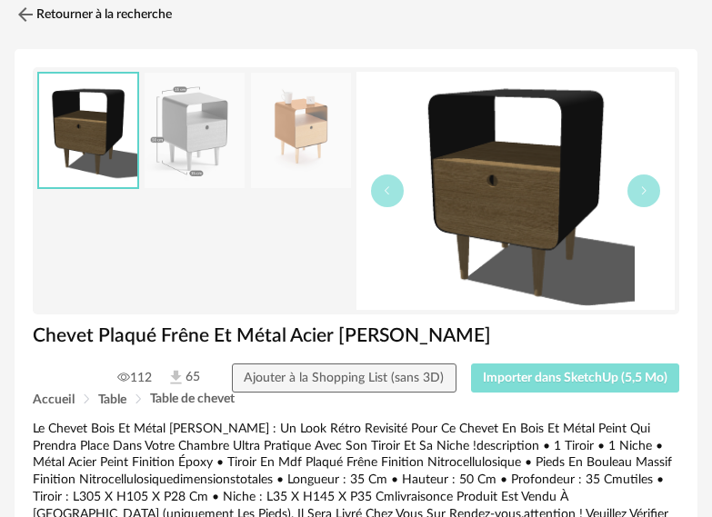
click at [509, 391] on button "Importer dans SketchUp (5,5 Mo)" at bounding box center [575, 378] width 209 height 29
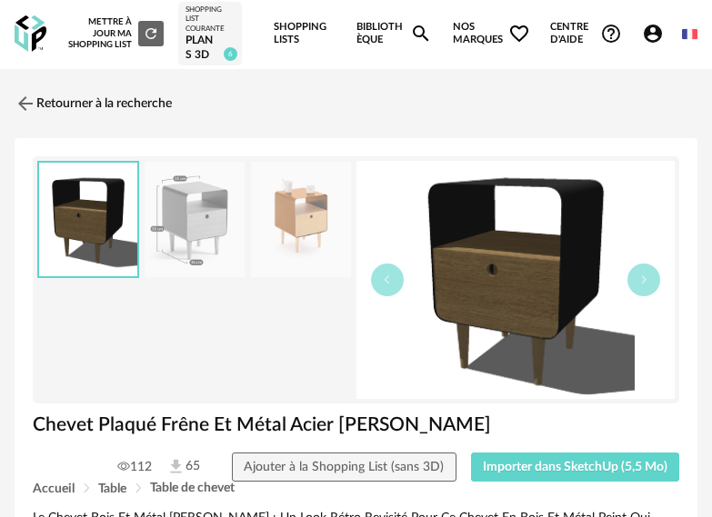
scroll to position [0, 0]
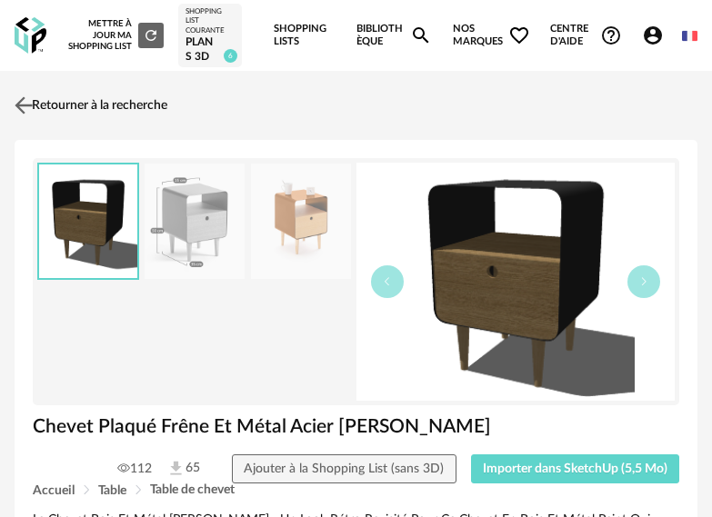
click at [64, 108] on link "Retourner à la recherche" at bounding box center [88, 105] width 157 height 40
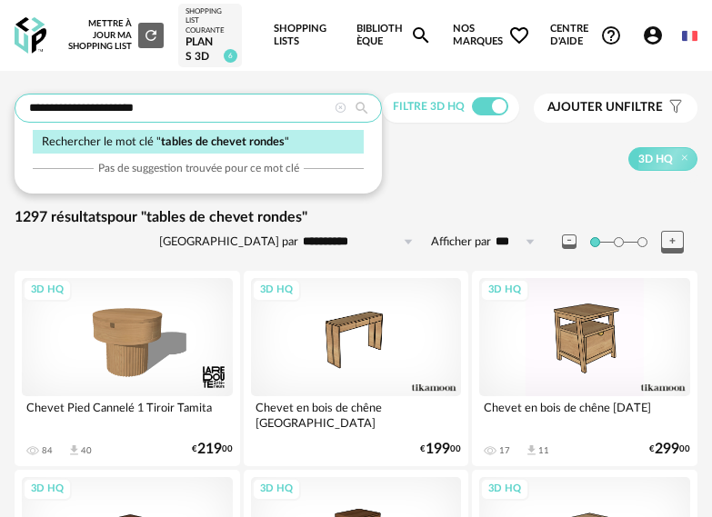
drag, startPoint x: 162, startPoint y: 111, endPoint x: -33, endPoint y: 135, distance: 196.0
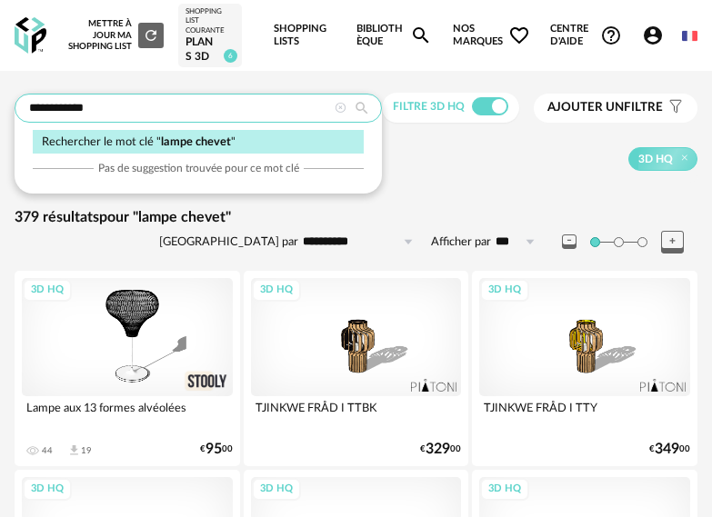
drag, startPoint x: 120, startPoint y: 105, endPoint x: 4, endPoint y: 109, distance: 116.4
type input "**********"
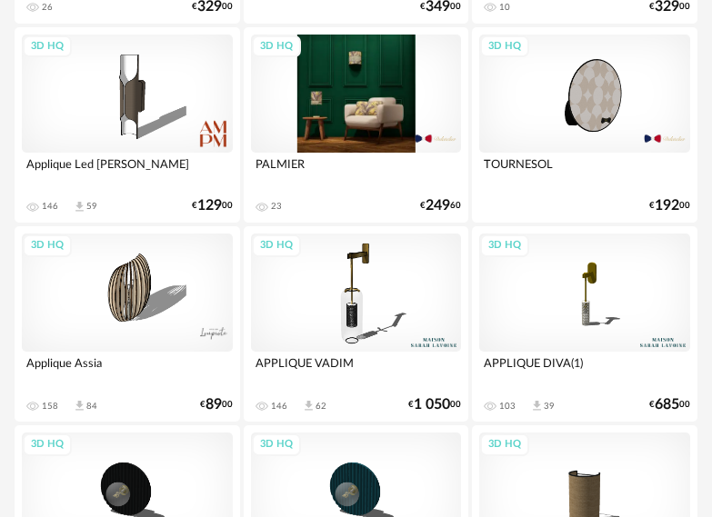
scroll to position [2727, 0]
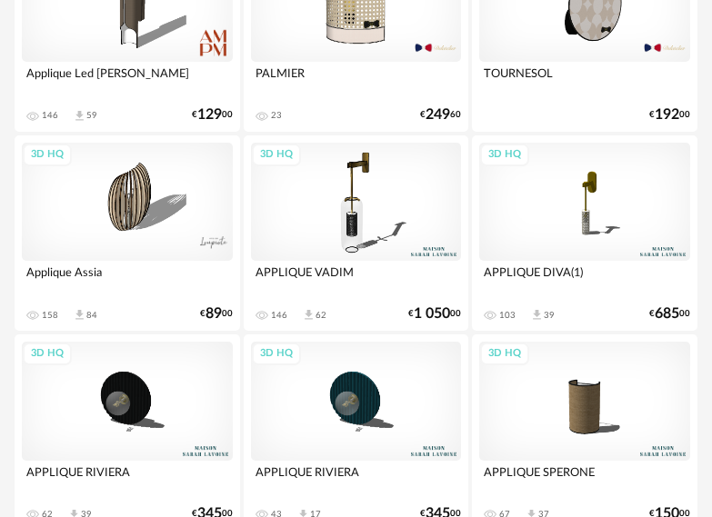
click at [347, 229] on div "3D HQ" at bounding box center [356, 202] width 211 height 118
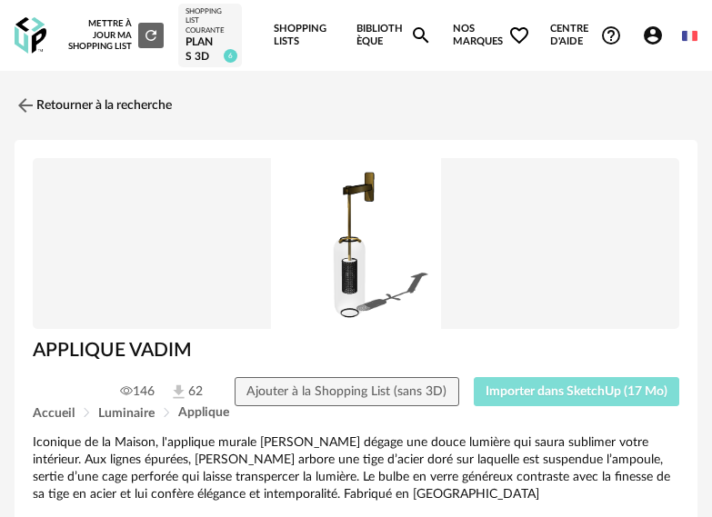
click at [553, 395] on span "Importer dans SketchUp (17 Mo)" at bounding box center [576, 391] width 182 height 13
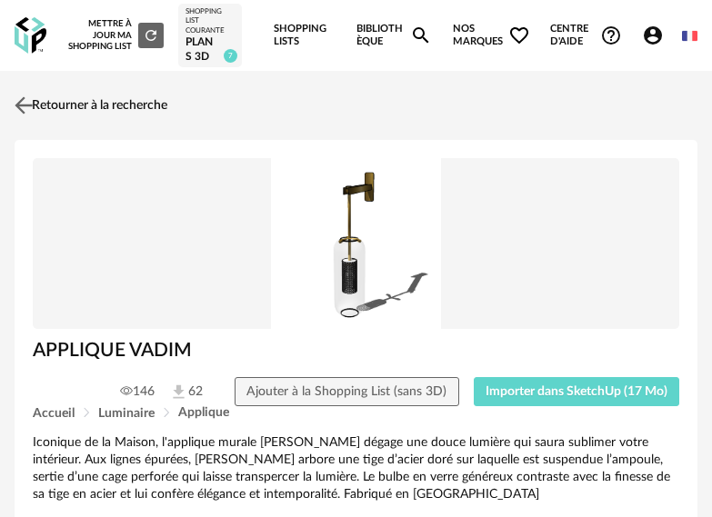
click at [112, 105] on link "Retourner à la recherche" at bounding box center [88, 105] width 157 height 40
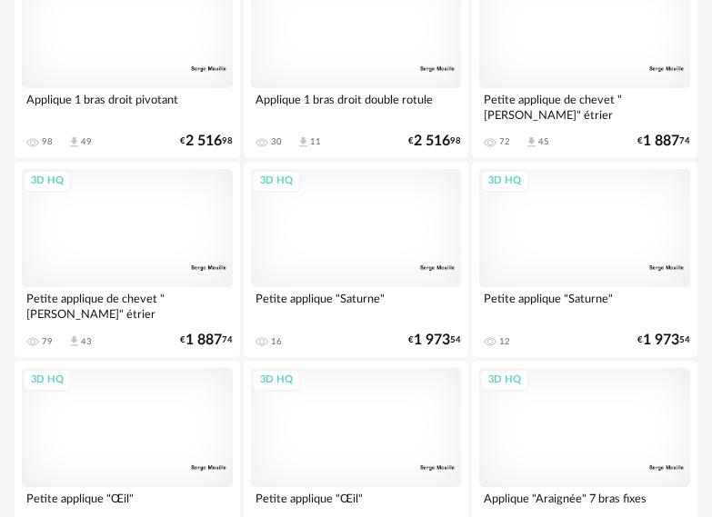
scroll to position [3906, 0]
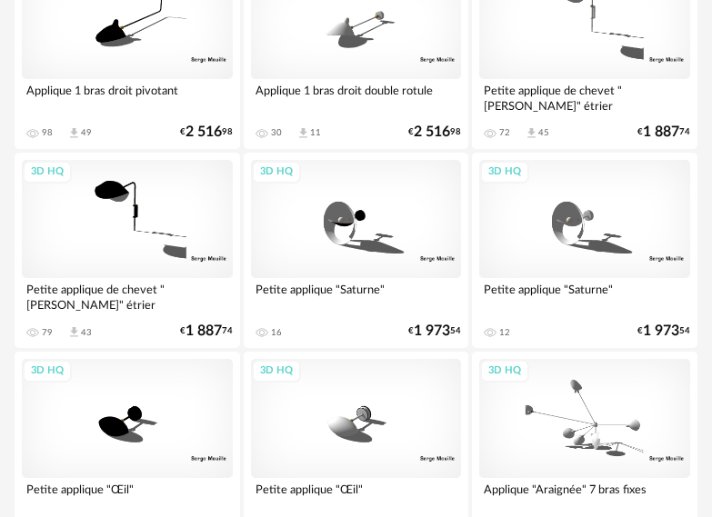
click at [120, 397] on div "3D HQ" at bounding box center [127, 418] width 211 height 118
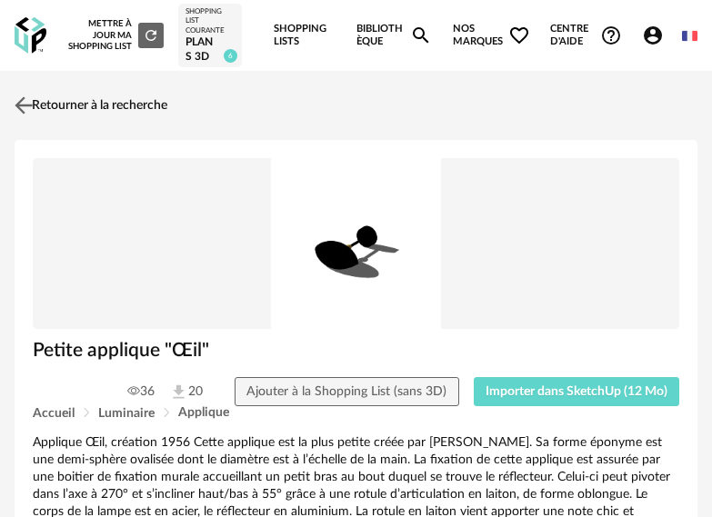
click at [49, 105] on link "Retourner à la recherche" at bounding box center [88, 105] width 157 height 40
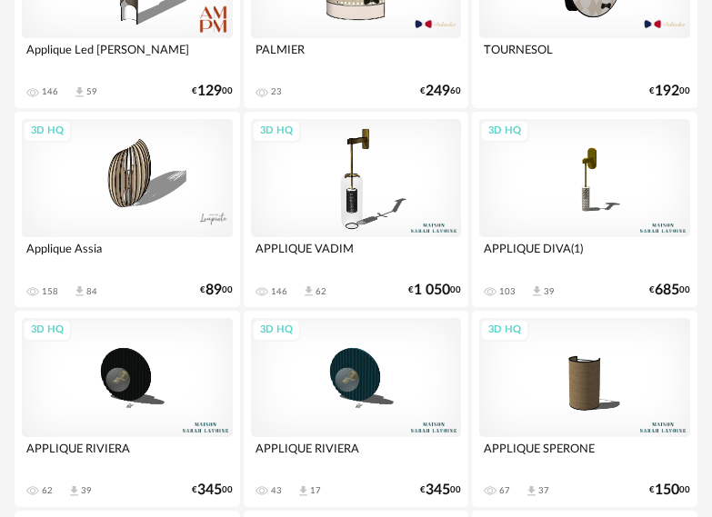
scroll to position [2724, 0]
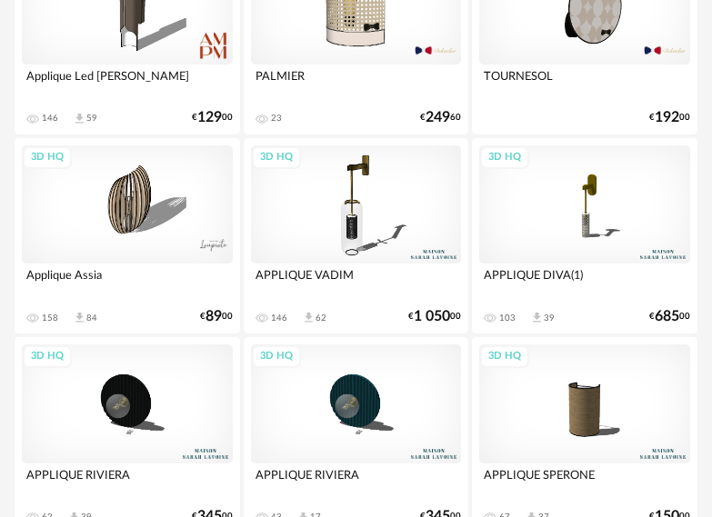
click at [581, 206] on div "3D HQ" at bounding box center [584, 204] width 211 height 118
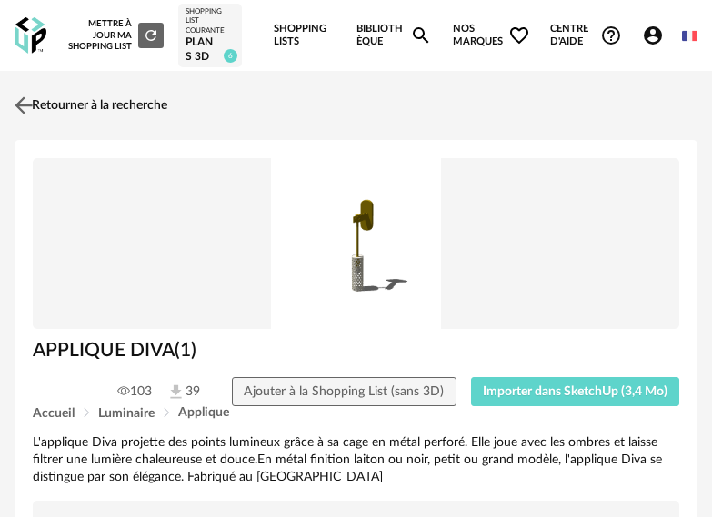
click at [63, 102] on link "Retourner à la recherche" at bounding box center [88, 105] width 157 height 40
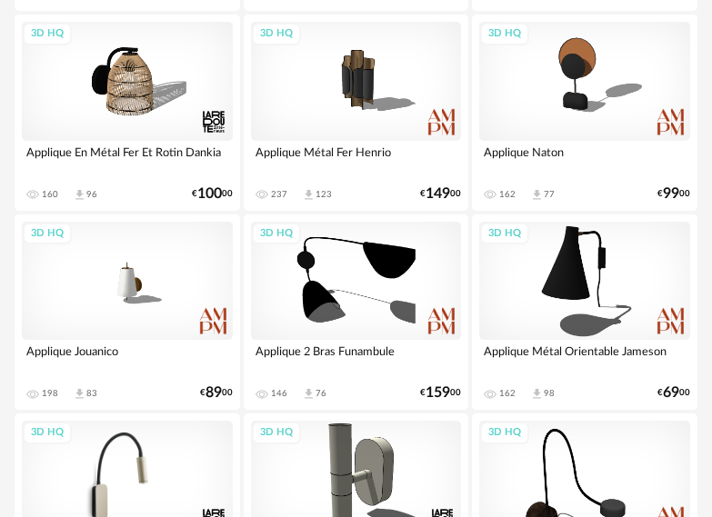
scroll to position [452, 0]
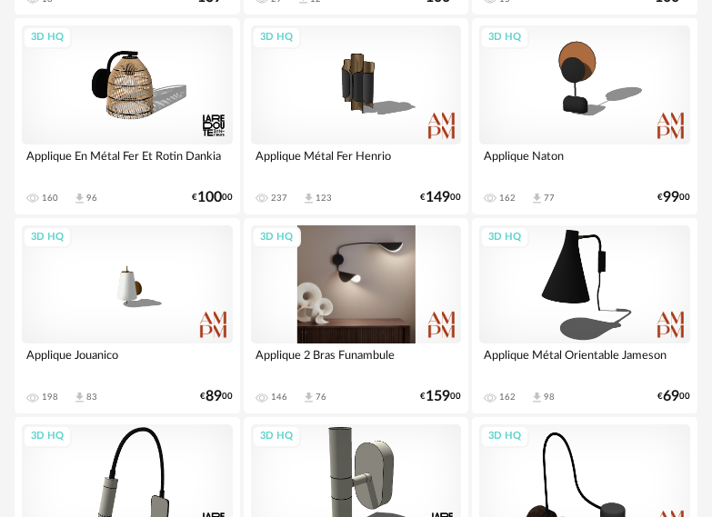
click at [395, 291] on div "3D HQ" at bounding box center [356, 284] width 211 height 118
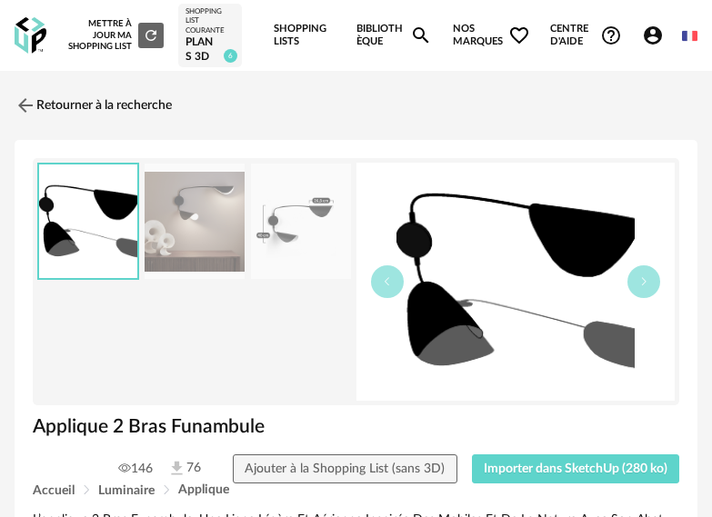
click at [179, 246] on img at bounding box center [195, 221] width 100 height 115
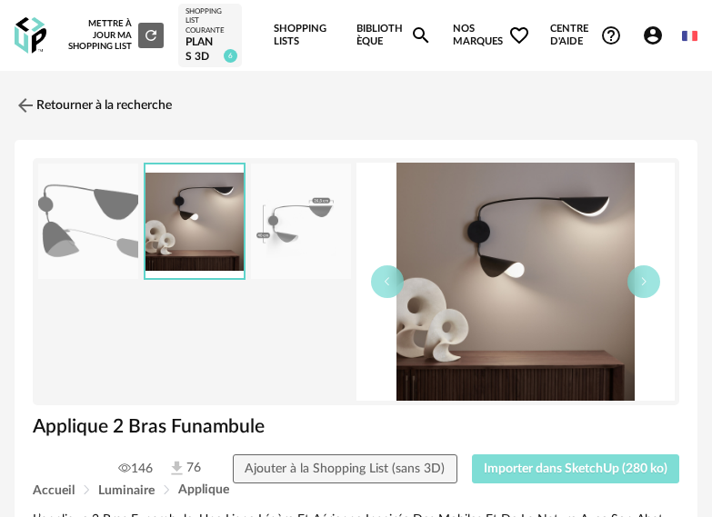
click at [577, 479] on button "Importer dans SketchUp (280 ko)" at bounding box center [576, 469] width 208 height 29
click at [552, 466] on span "Importer dans SketchUp (280 ko)" at bounding box center [576, 469] width 184 height 13
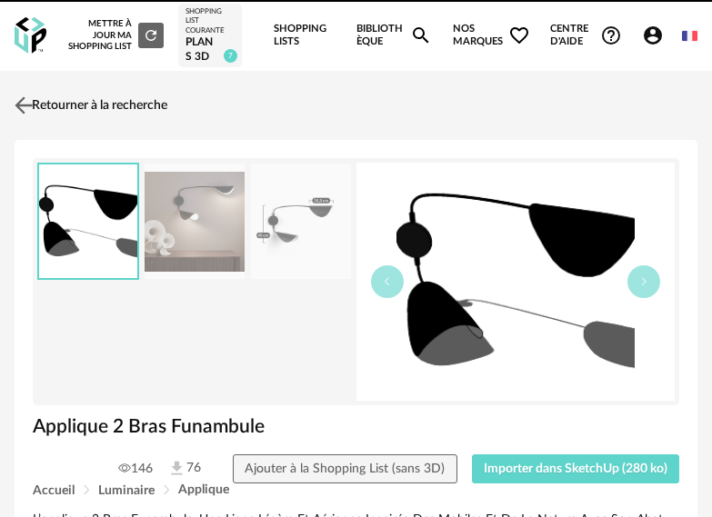
click at [90, 105] on link "Retourner à la recherche" at bounding box center [88, 105] width 157 height 40
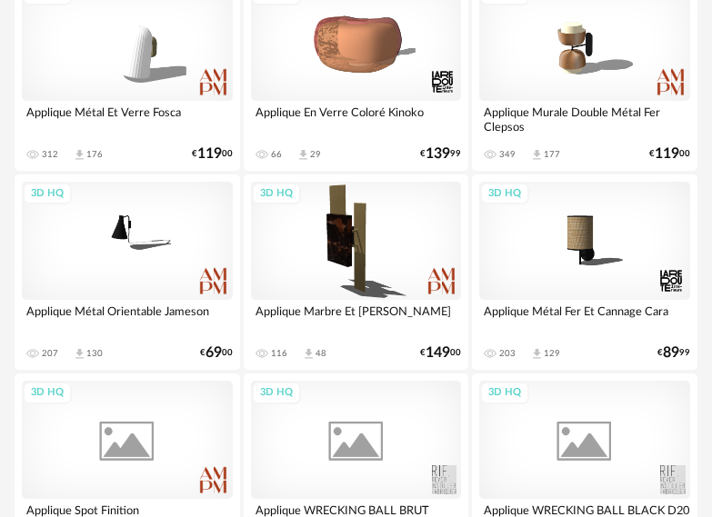
scroll to position [1115, 0]
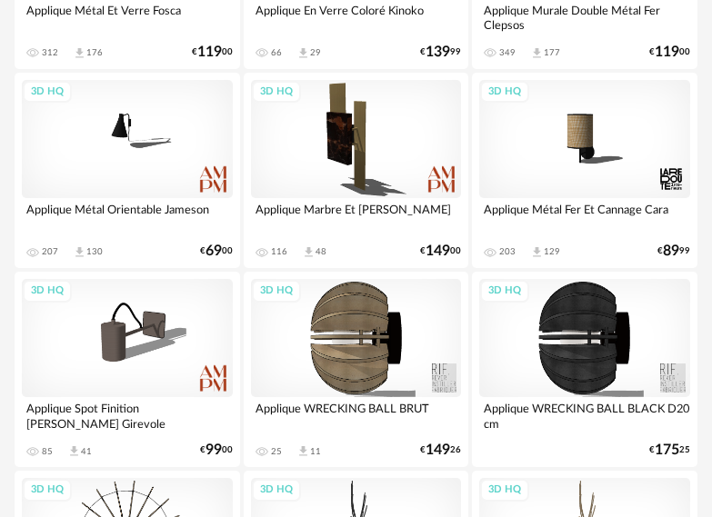
scroll to position [1215, 0]
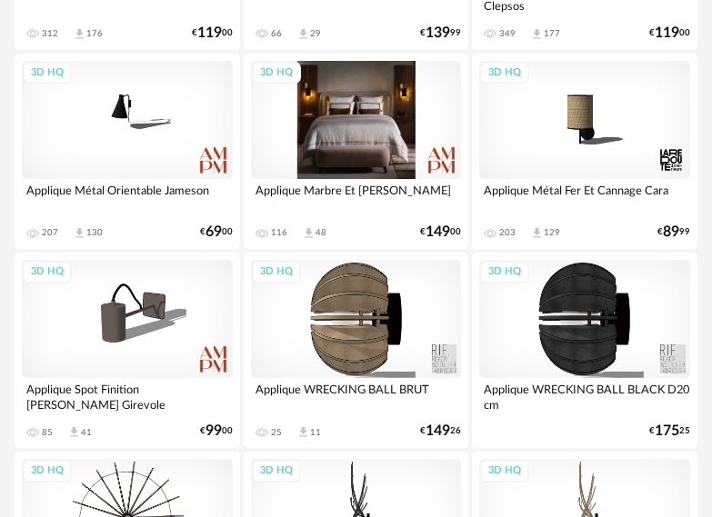
click at [366, 135] on div "3D HQ" at bounding box center [356, 120] width 211 height 118
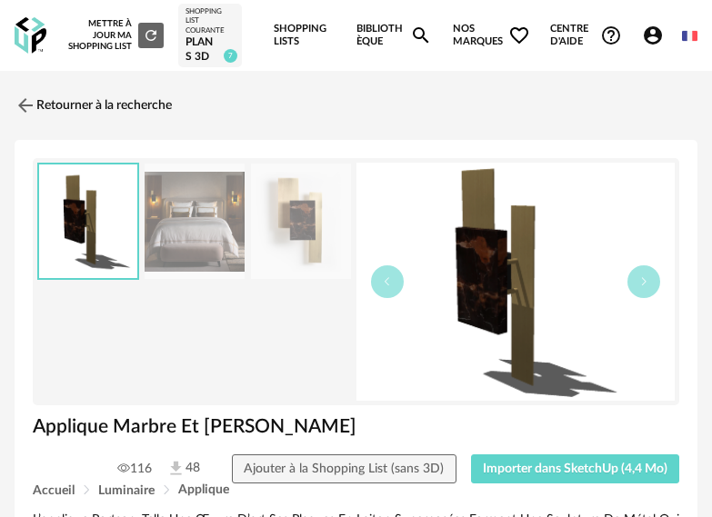
click at [208, 215] on img at bounding box center [195, 221] width 100 height 115
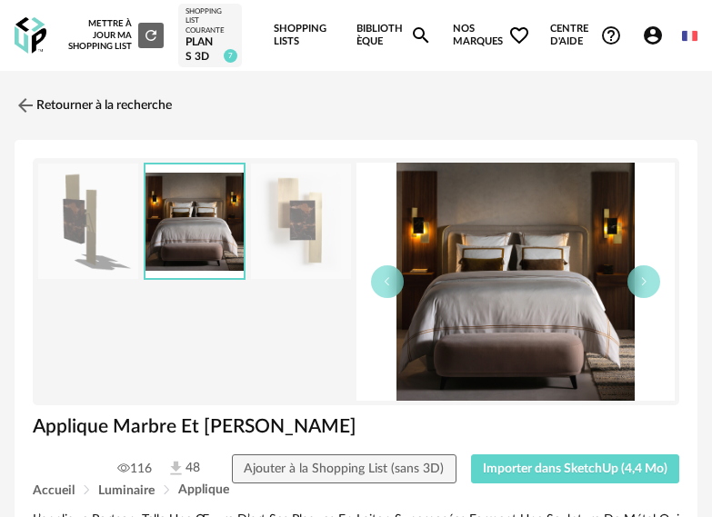
click at [279, 225] on img at bounding box center [301, 221] width 100 height 115
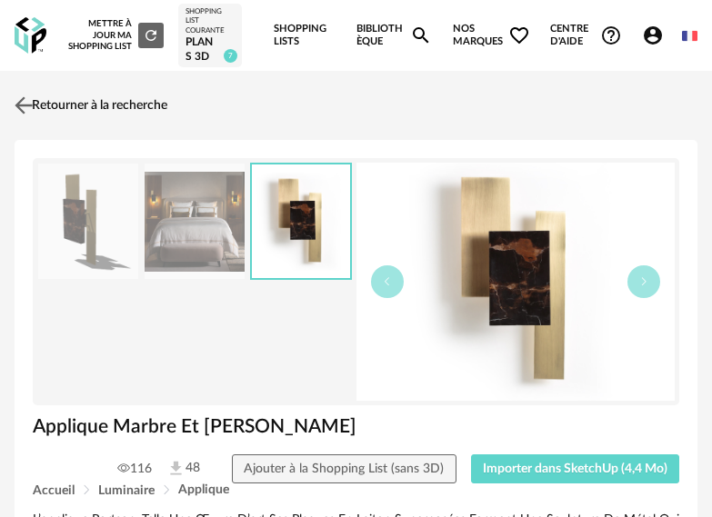
click at [68, 107] on link "Retourner à la recherche" at bounding box center [88, 105] width 157 height 40
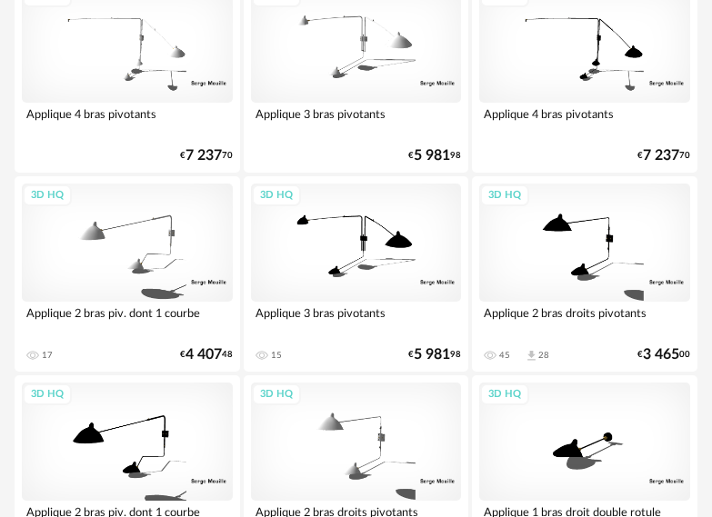
scroll to position [4915, 0]
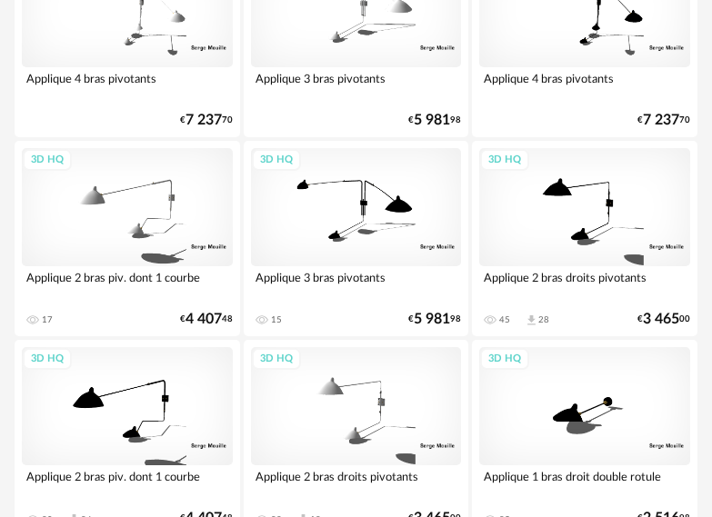
click at [616, 203] on div "3D HQ" at bounding box center [584, 207] width 211 height 118
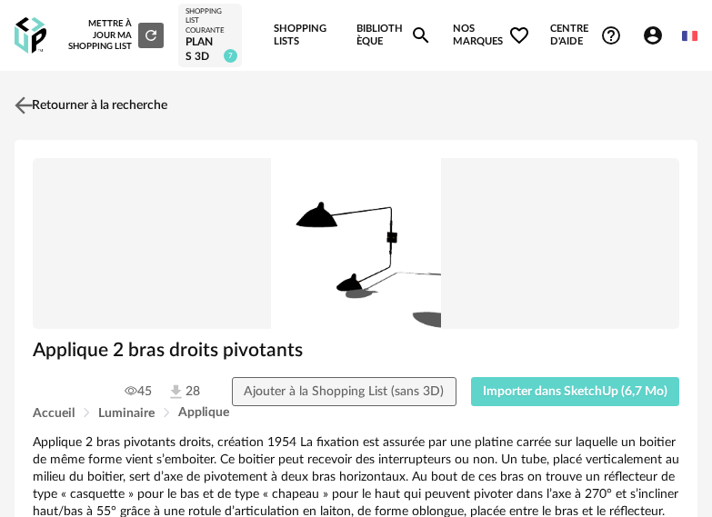
click at [55, 107] on link "Retourner à la recherche" at bounding box center [88, 105] width 157 height 40
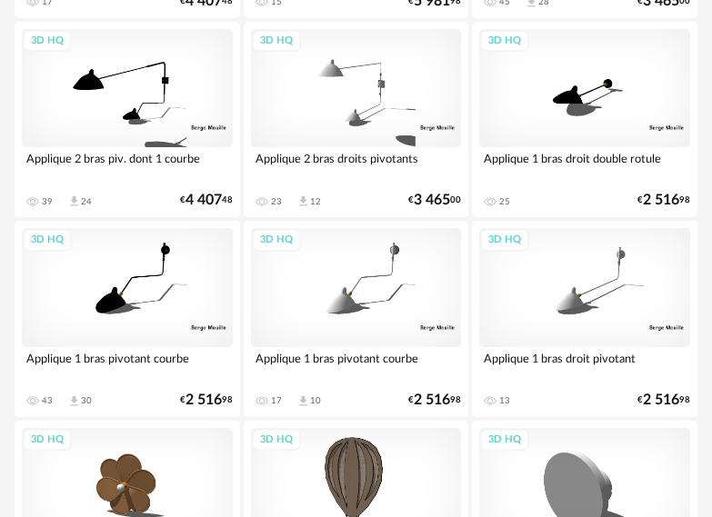
scroll to position [5279, 0]
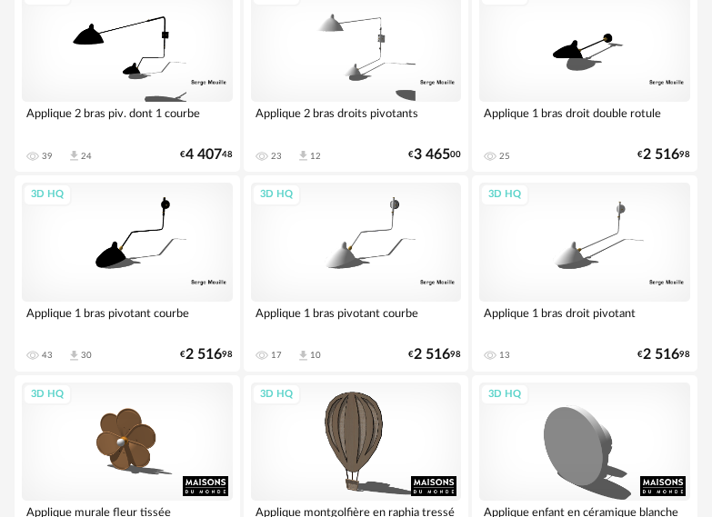
click at [151, 261] on div "3D HQ" at bounding box center [127, 242] width 211 height 118
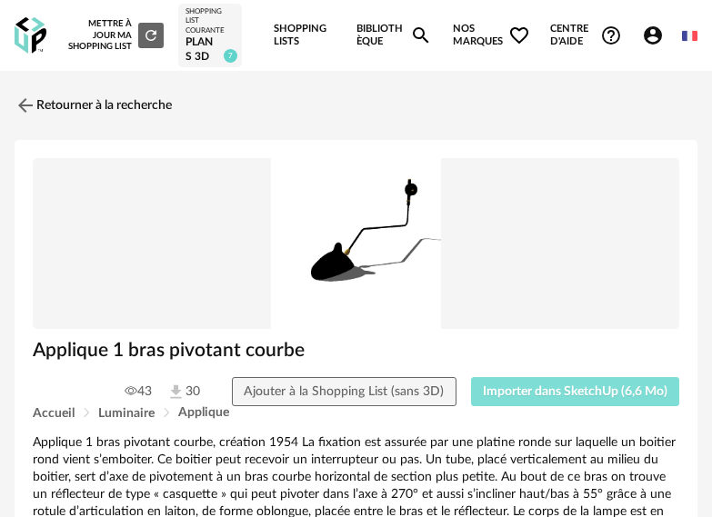
click at [568, 393] on span "Importer dans SketchUp (6,6 Mo)" at bounding box center [575, 391] width 185 height 13
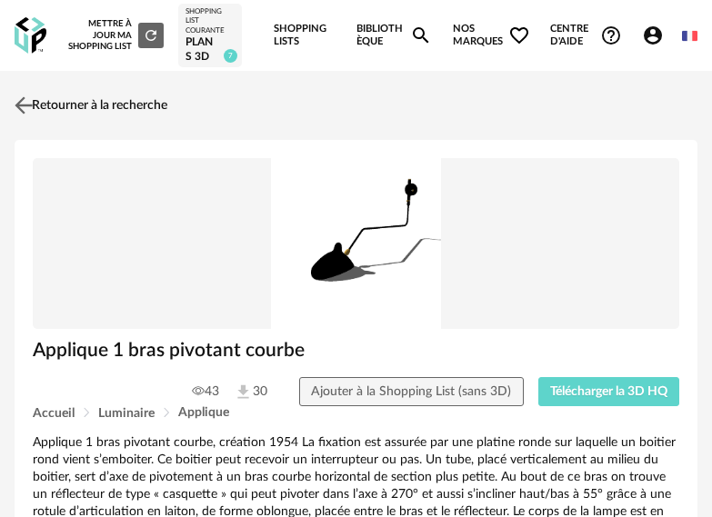
click at [155, 95] on link "Retourner à la recherche" at bounding box center [88, 105] width 157 height 40
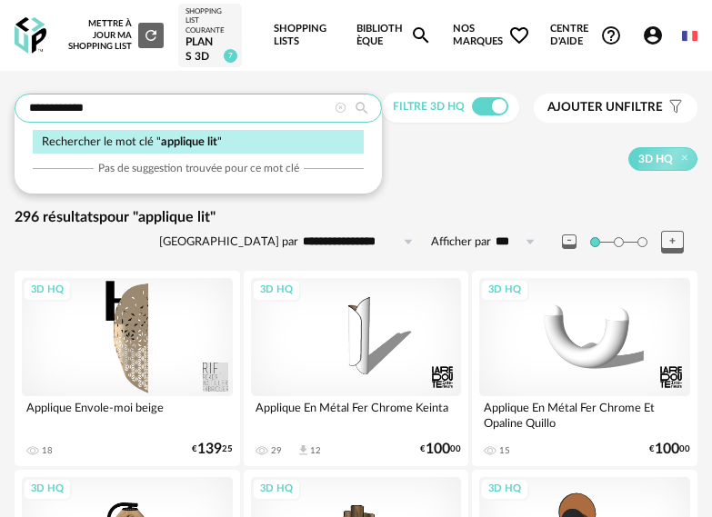
drag, startPoint x: 132, startPoint y: 108, endPoint x: -5, endPoint y: 126, distance: 138.5
type input "*******"
type input "**********"
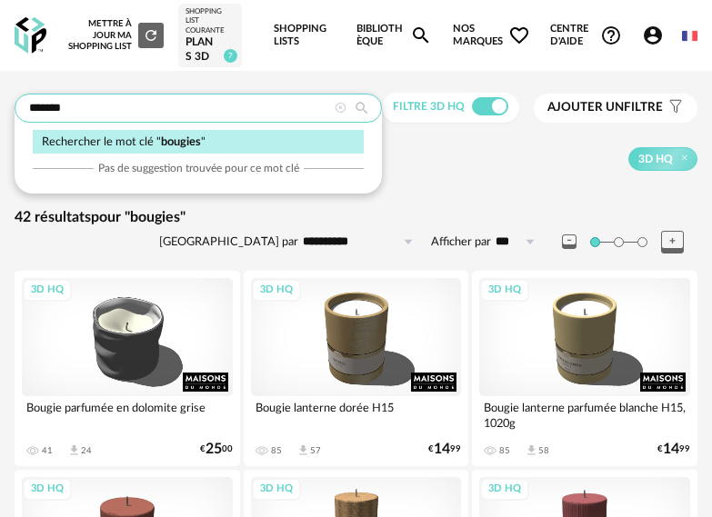
drag, startPoint x: 85, startPoint y: 102, endPoint x: -23, endPoint y: 115, distance: 108.9
type input "*****"
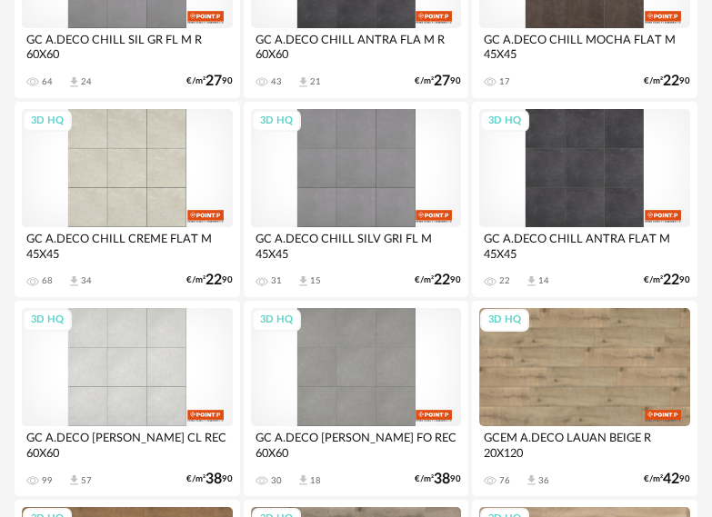
scroll to position [545, 0]
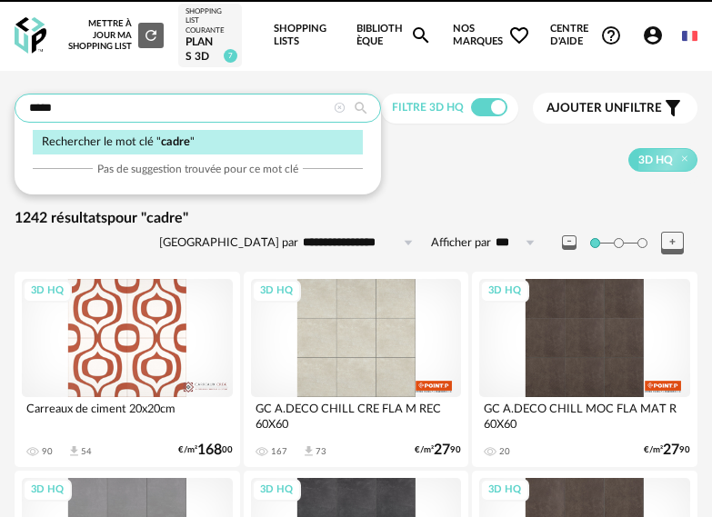
drag, startPoint x: 93, startPoint y: 107, endPoint x: -25, endPoint y: 125, distance: 119.6
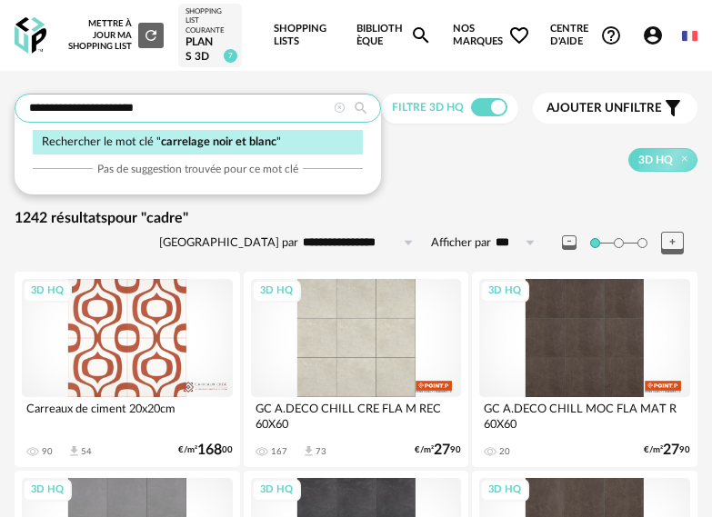
type input "**********"
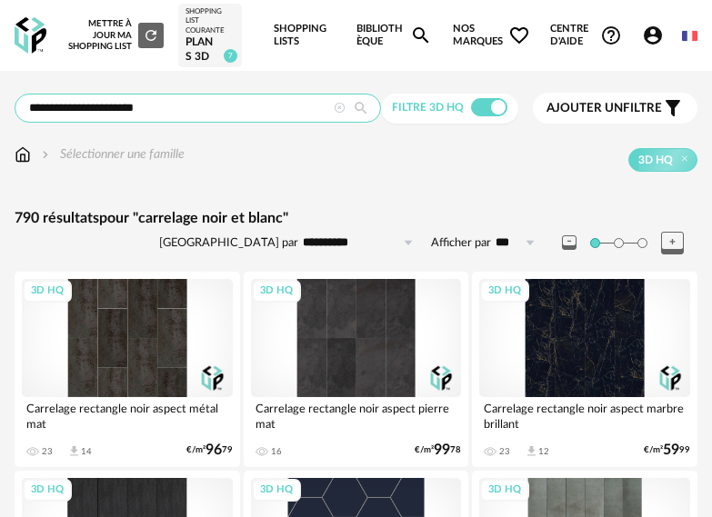
drag, startPoint x: 169, startPoint y: 101, endPoint x: 78, endPoint y: 98, distance: 90.9
click at [78, 98] on input "**********" at bounding box center [198, 108] width 366 height 29
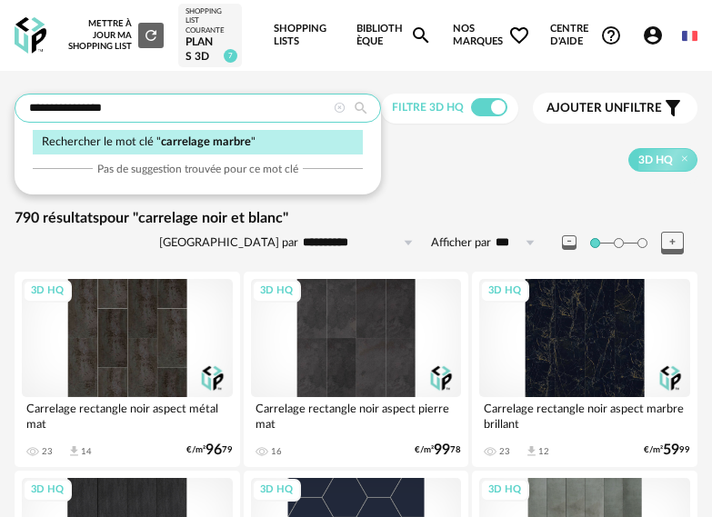
type input "**********"
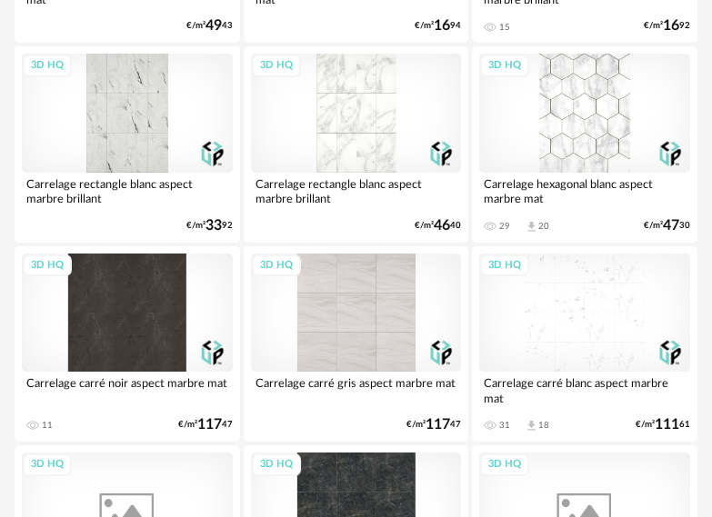
scroll to position [1636, 0]
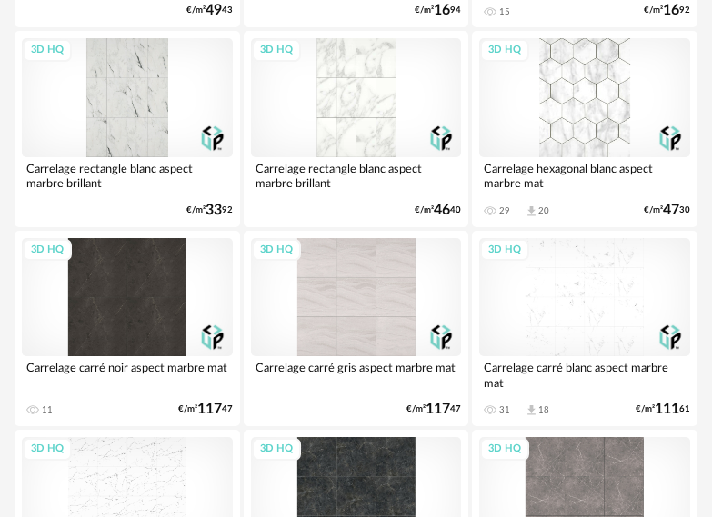
click at [635, 304] on div "3D HQ" at bounding box center [584, 297] width 211 height 118
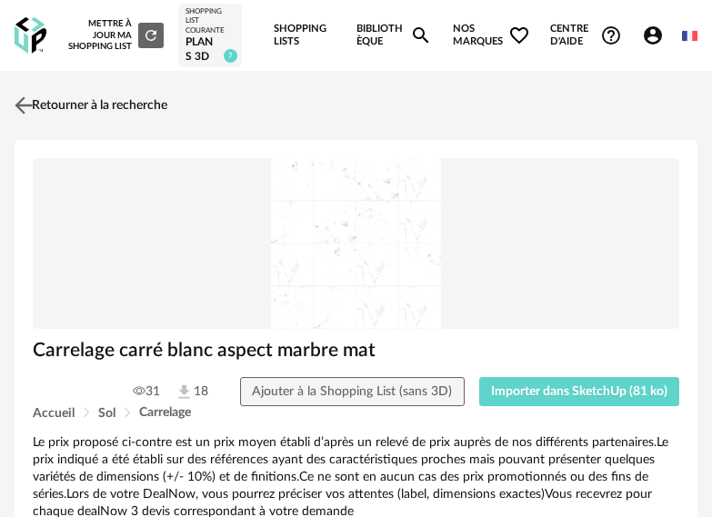
click at [54, 101] on link "Retourner à la recherche" at bounding box center [88, 105] width 157 height 40
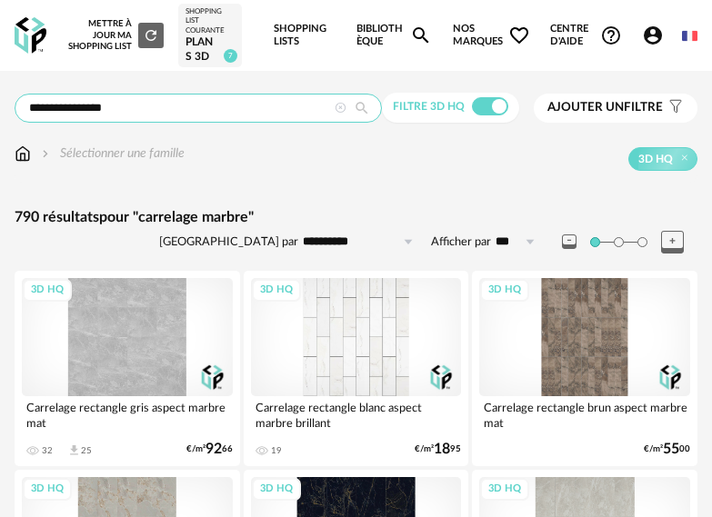
click at [110, 105] on input "**********" at bounding box center [198, 108] width 367 height 29
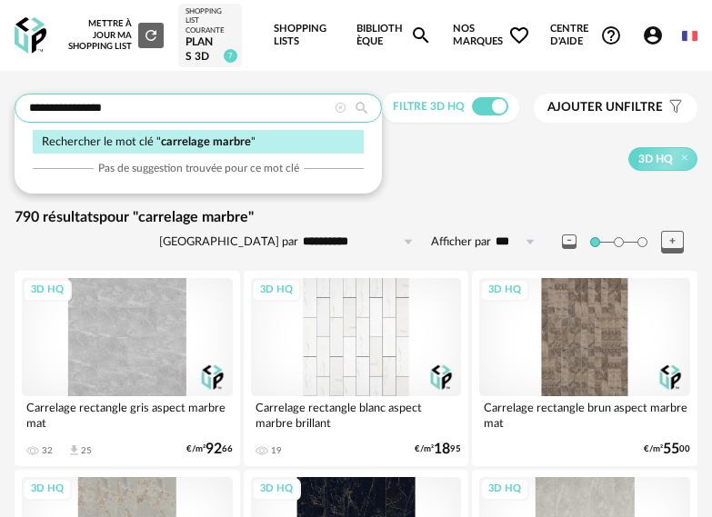
click at [110, 105] on input "**********" at bounding box center [198, 108] width 367 height 29
type input "**********"
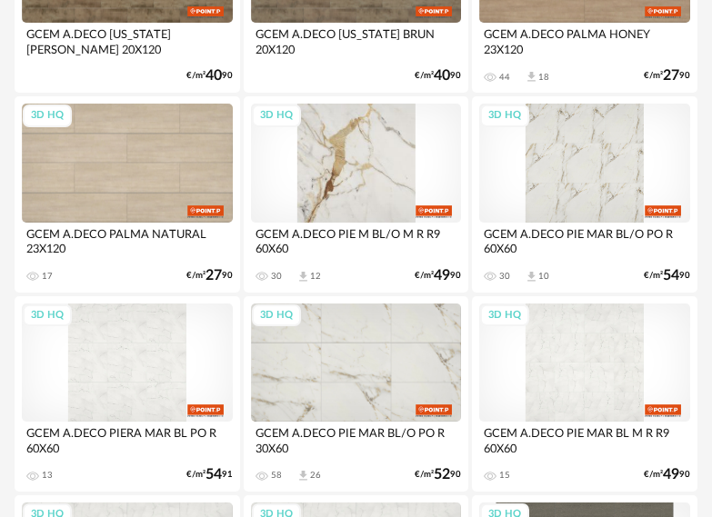
scroll to position [3000, 0]
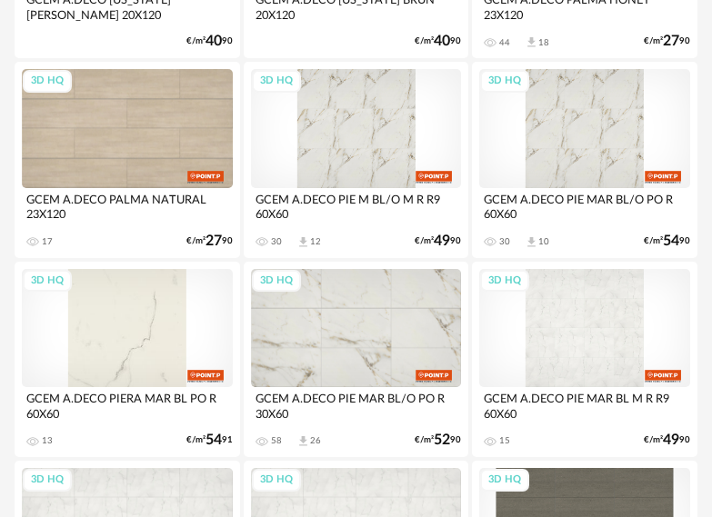
click at [139, 350] on div "3D HQ" at bounding box center [127, 328] width 211 height 118
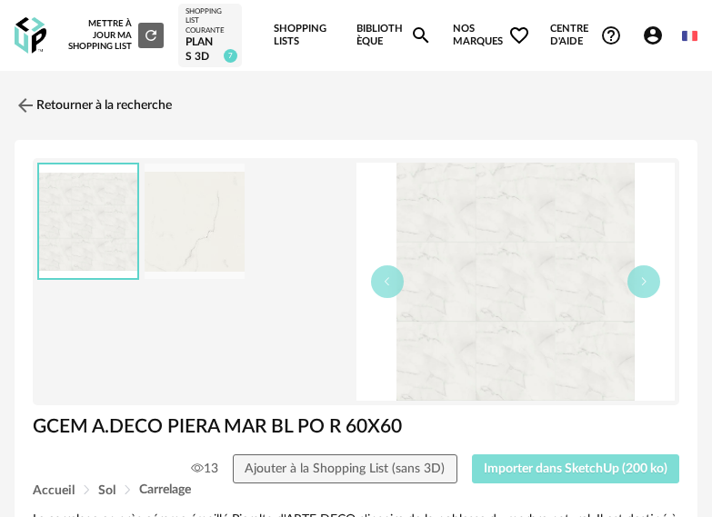
click at [553, 472] on span "Importer dans SketchUp (200 ko)" at bounding box center [576, 469] width 184 height 13
